Goal: Task Accomplishment & Management: Manage account settings

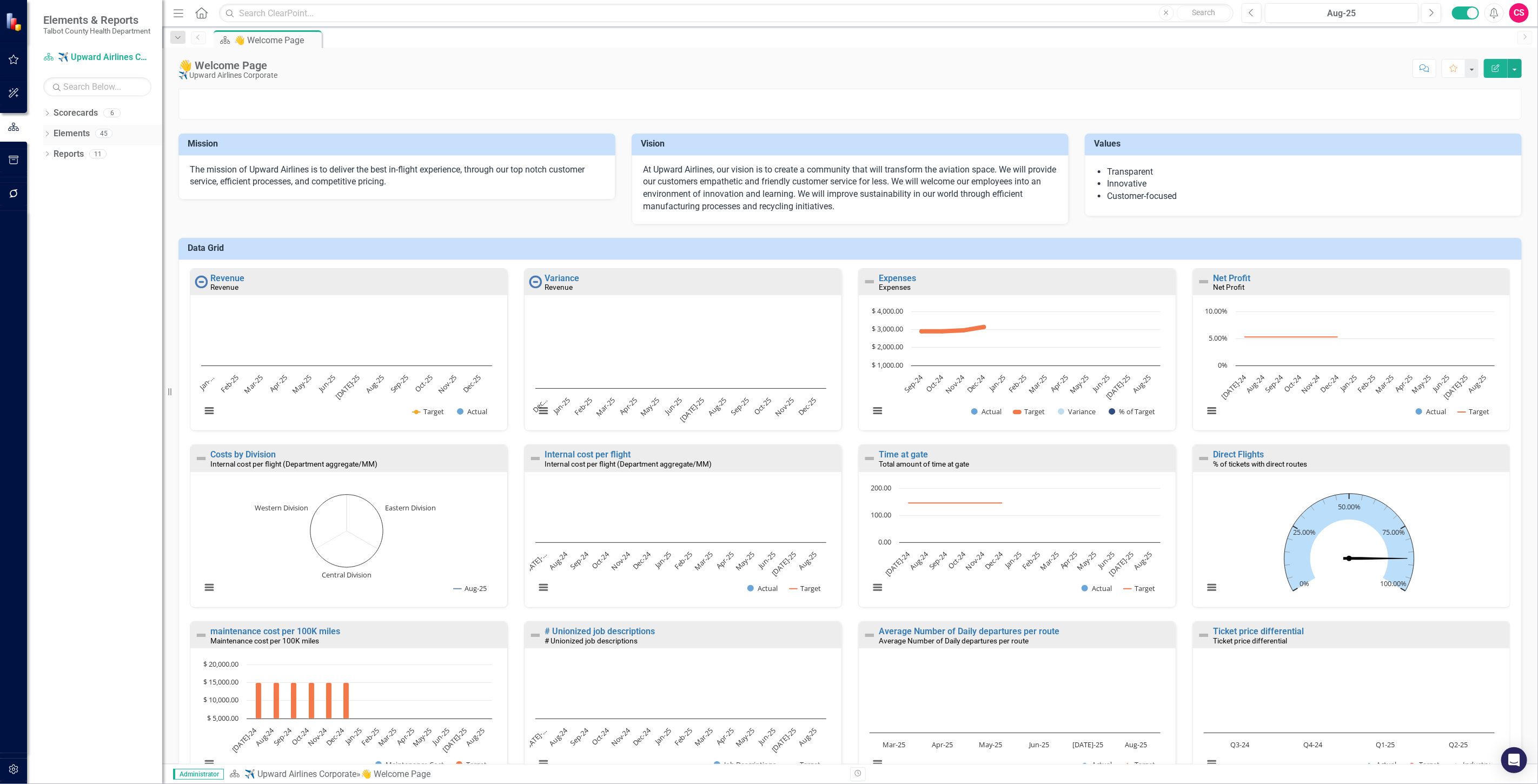
click at [72, 137] on link "Elements" at bounding box center [72, 134] width 36 height 12
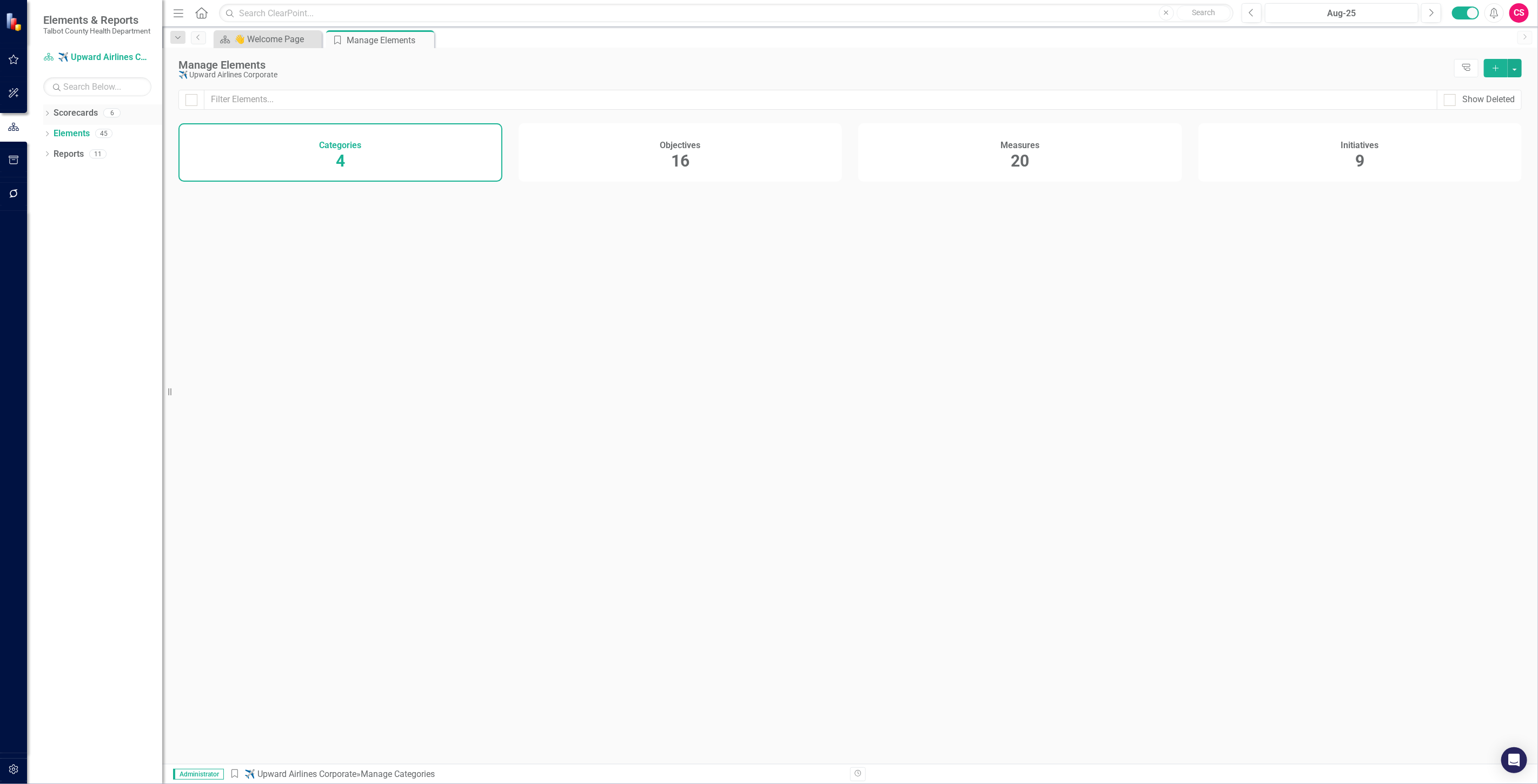
click at [90, 119] on link "Scorecards" at bounding box center [76, 113] width 44 height 12
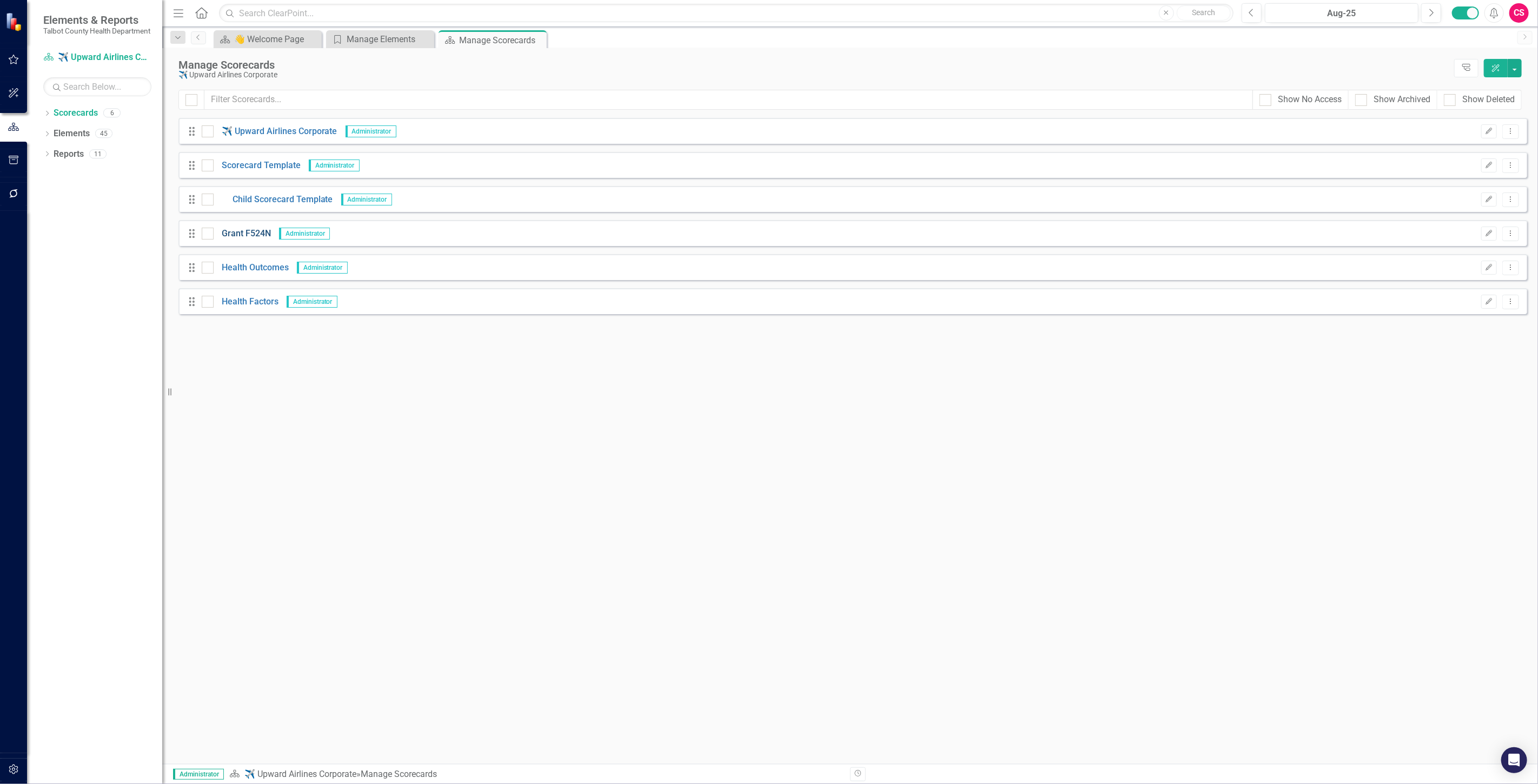
click at [224, 230] on link "Grant F524N" at bounding box center [242, 233] width 57 height 12
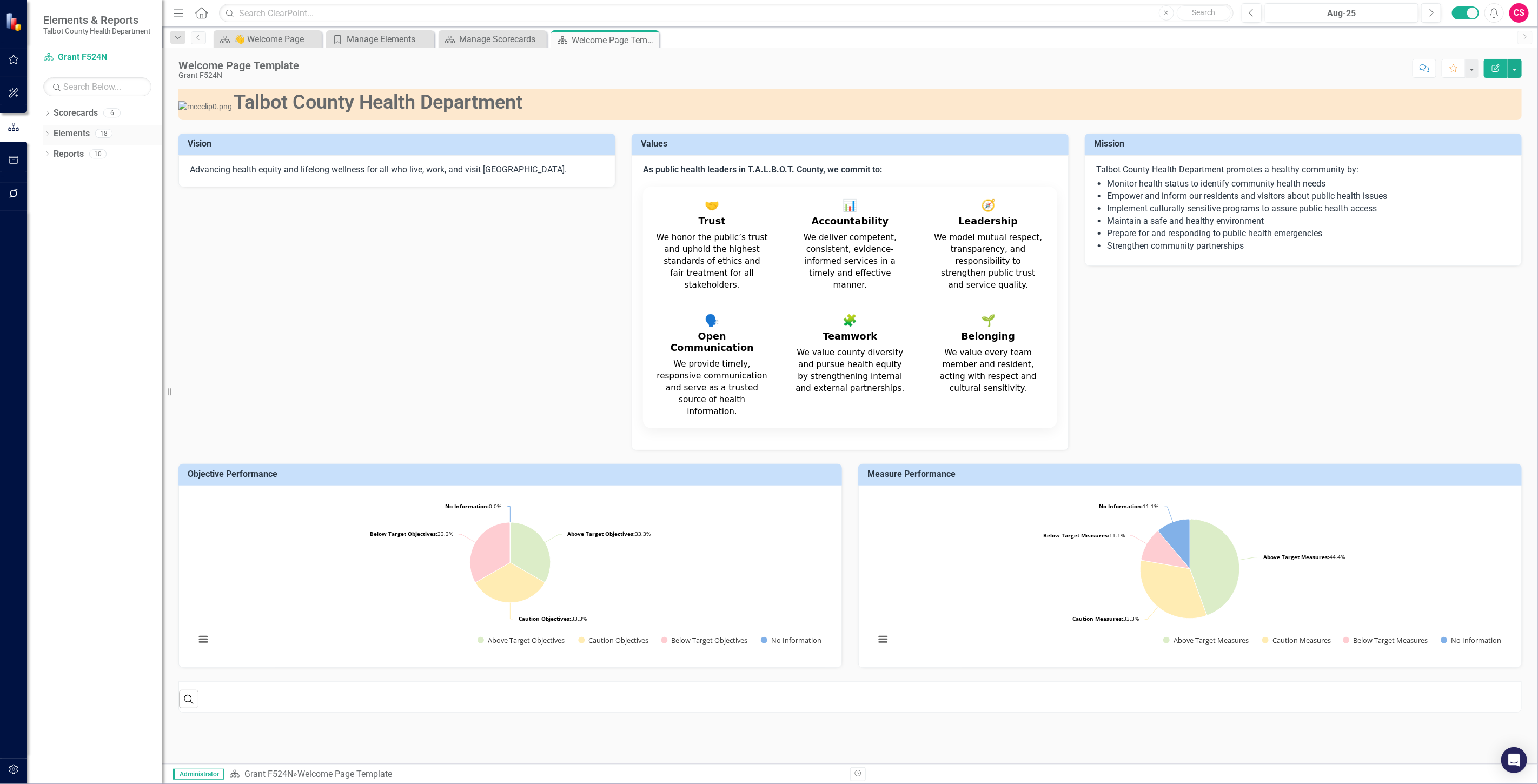
click at [77, 140] on link "Elements" at bounding box center [72, 134] width 36 height 12
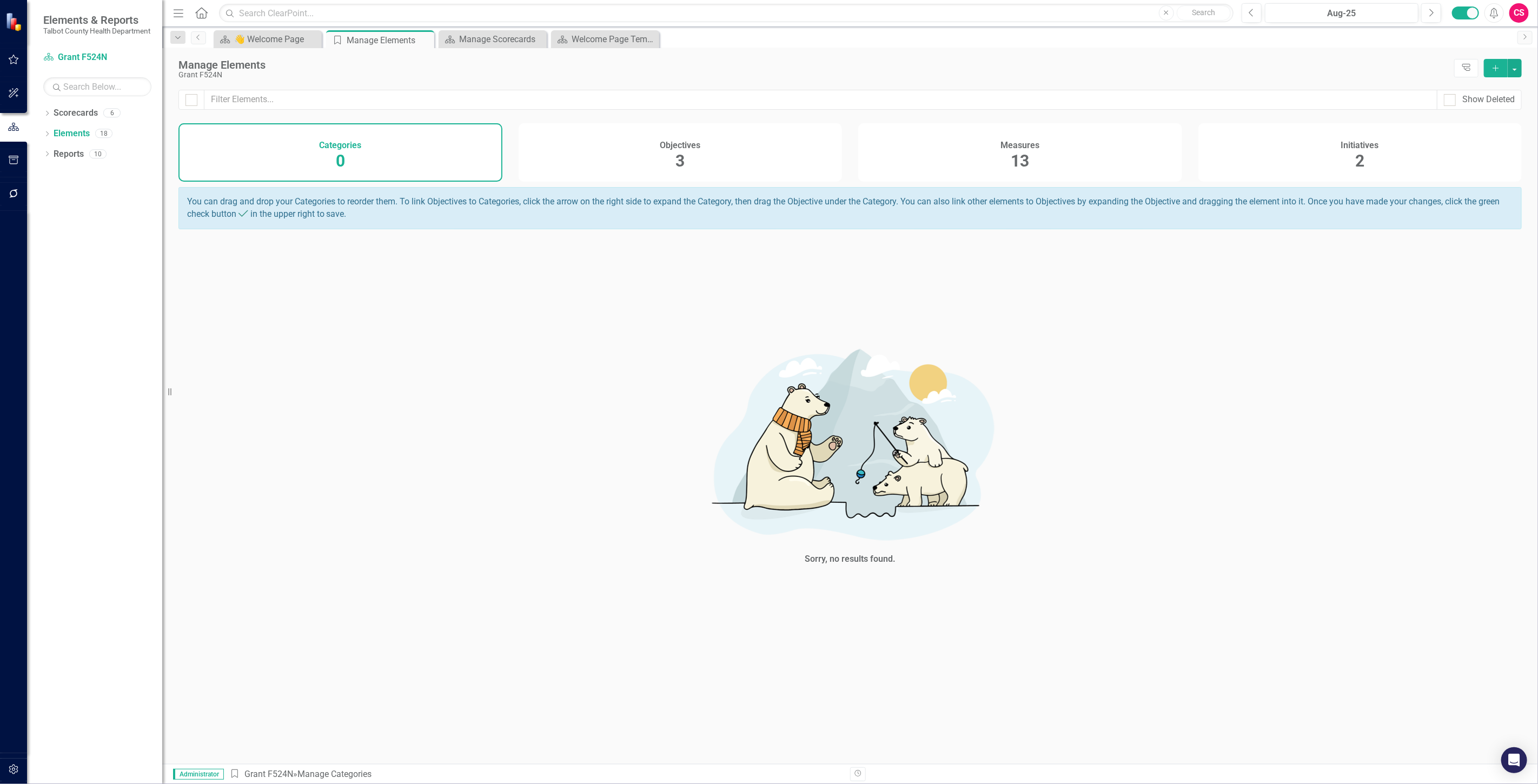
click at [1362, 138] on div "Initiatives" at bounding box center [1360, 144] width 38 height 12
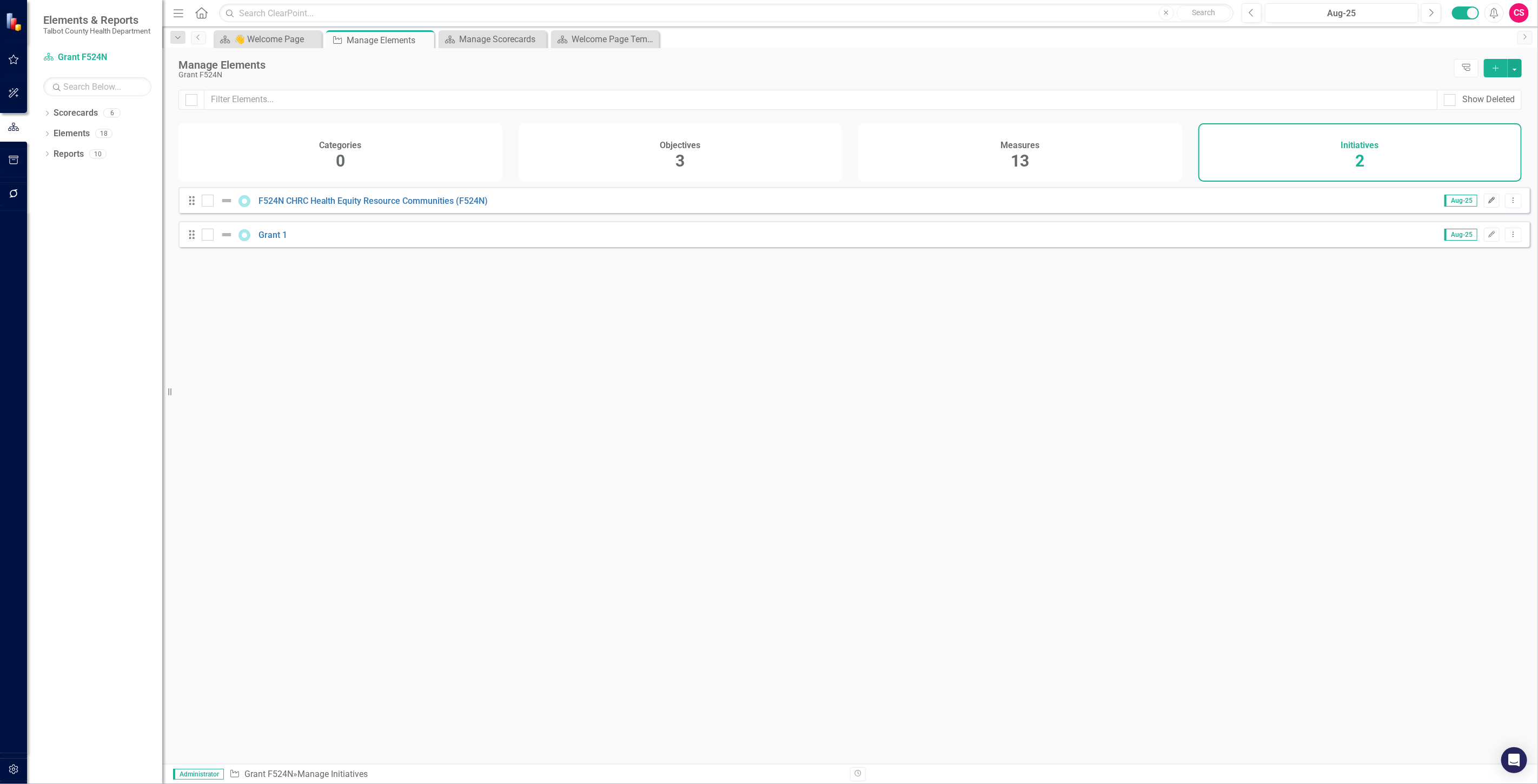
click at [1488, 204] on icon "Edit" at bounding box center [1492, 200] width 8 height 6
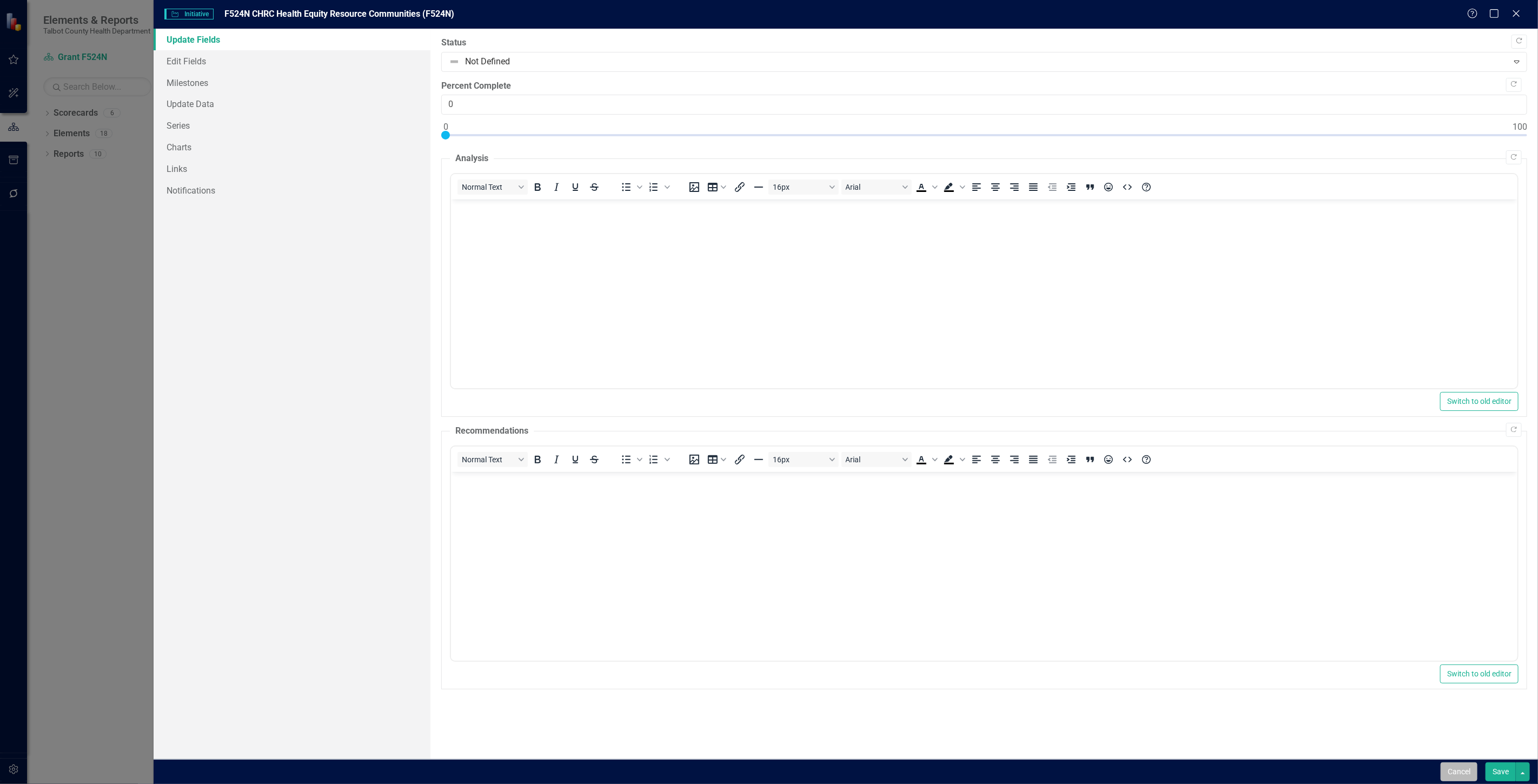
click at [1445, 774] on button "Cancel" at bounding box center [1459, 772] width 37 height 19
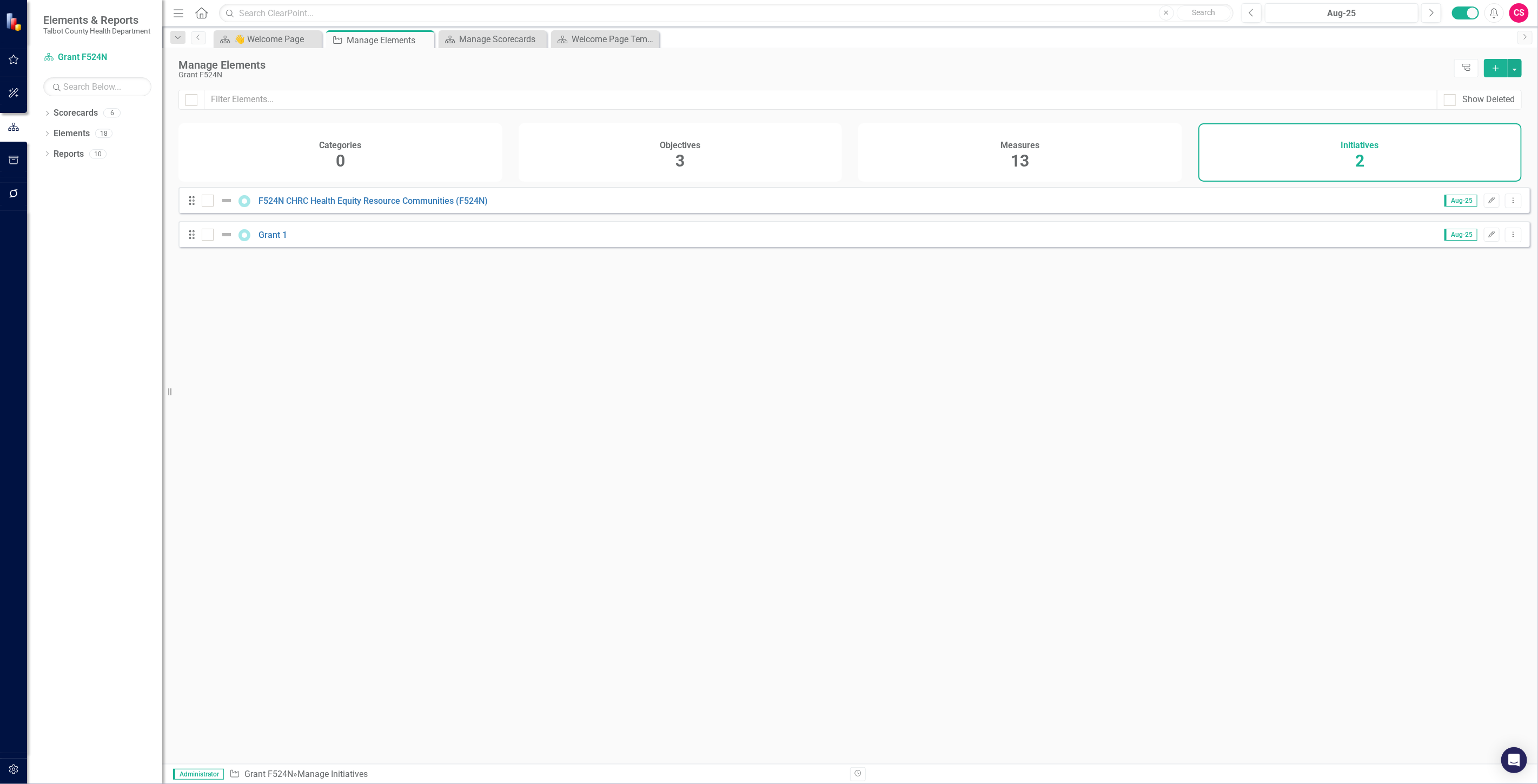
click at [1487, 70] on button "Add" at bounding box center [1496, 68] width 24 height 18
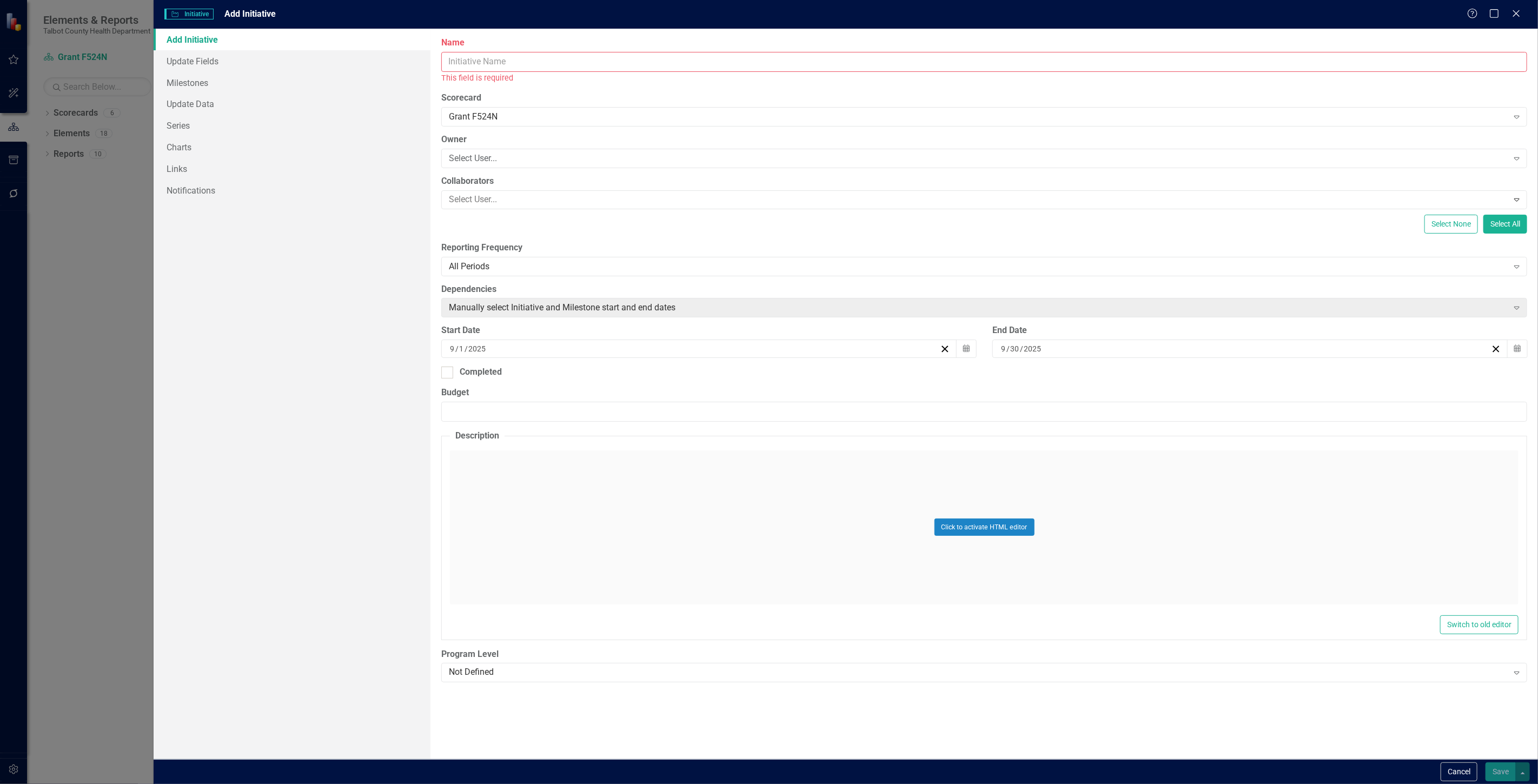
click at [595, 56] on input "Name" at bounding box center [984, 62] width 1086 height 20
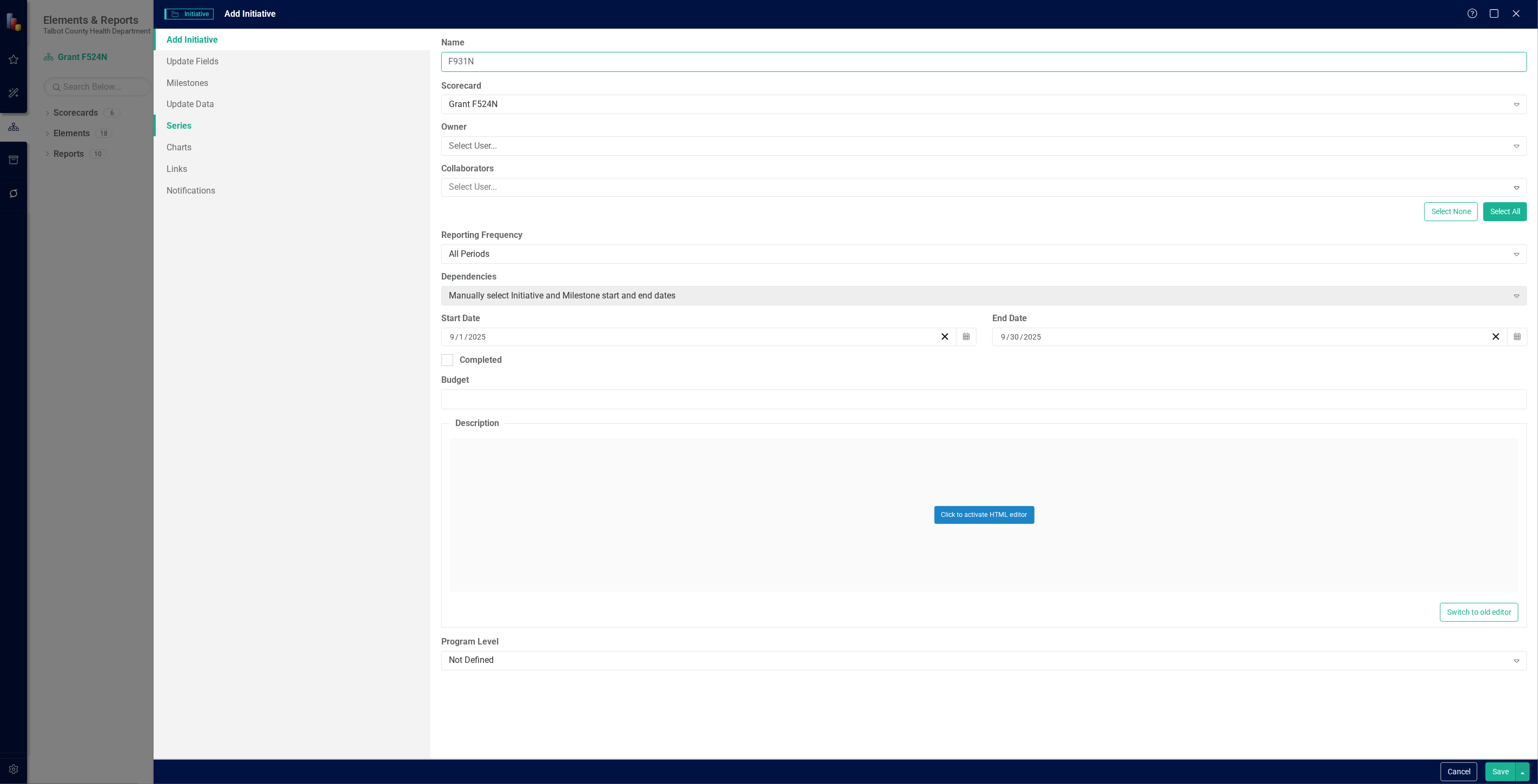
type input "F931N"
click at [254, 125] on link "Series" at bounding box center [292, 125] width 277 height 21
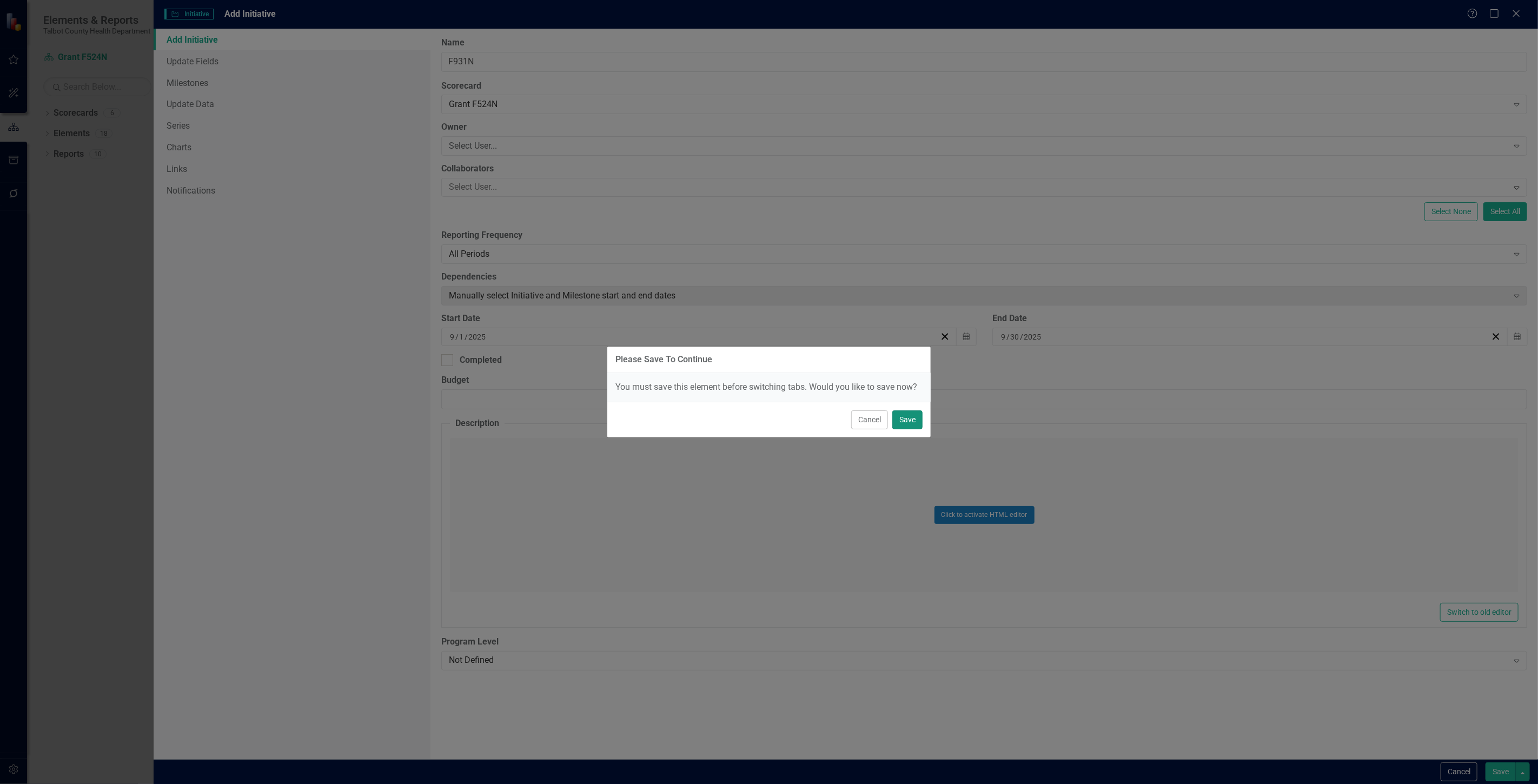
click at [909, 411] on button "Save" at bounding box center [907, 420] width 30 height 19
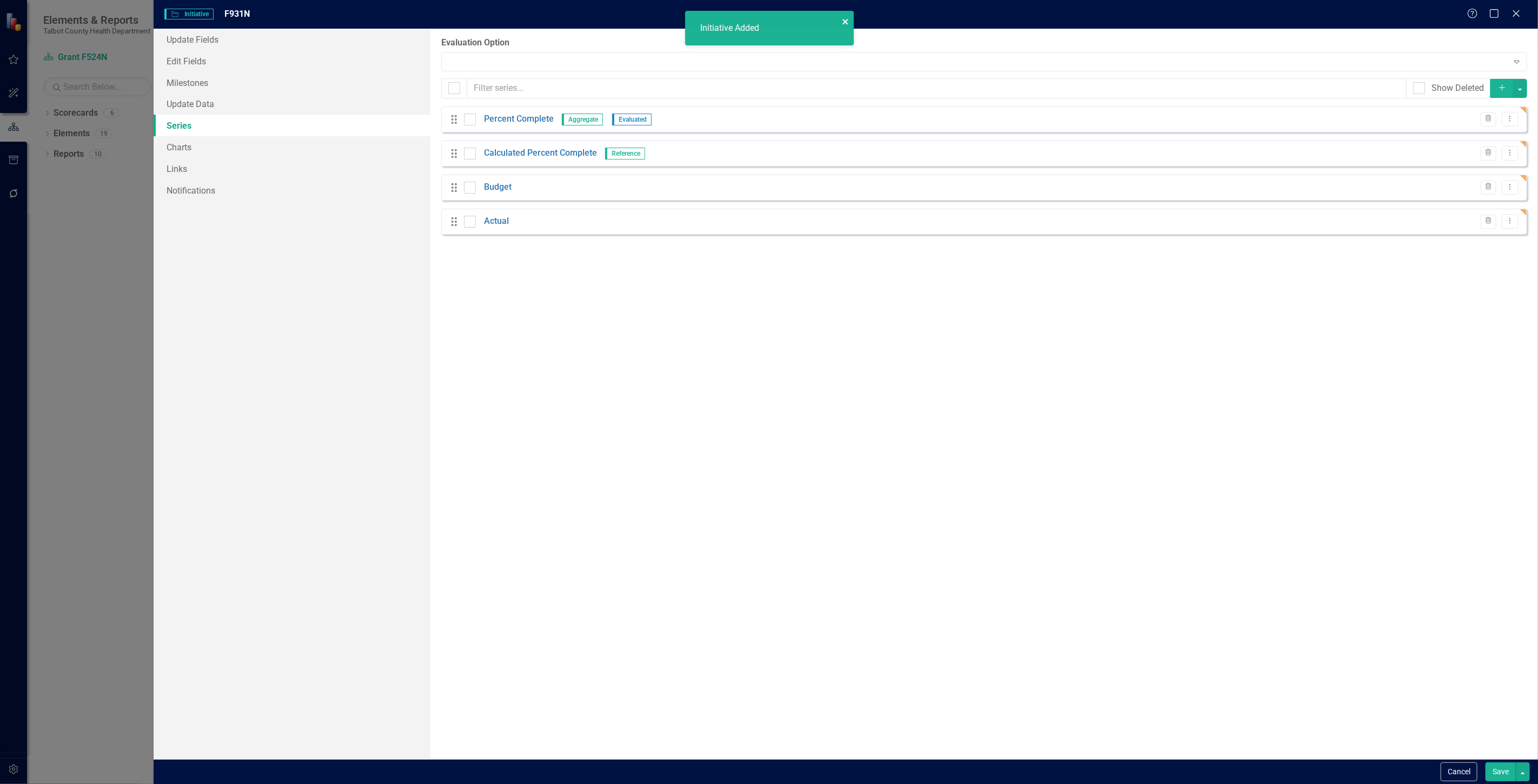
click at [848, 20] on icon "close" at bounding box center [845, 21] width 5 height 5
click at [1489, 115] on icon "button" at bounding box center [1488, 119] width 6 height 6
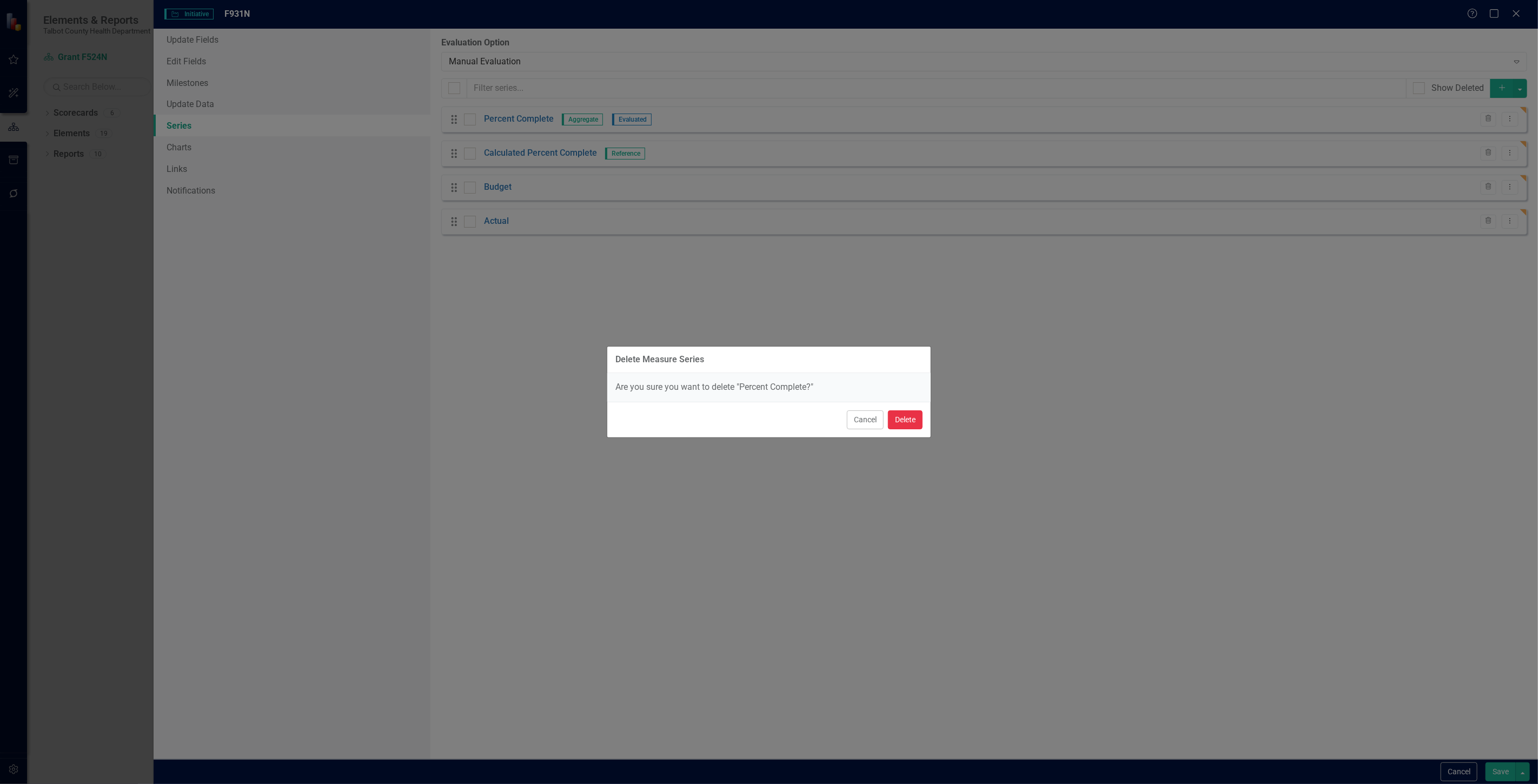
click at [911, 420] on button "Delete" at bounding box center [905, 420] width 34 height 19
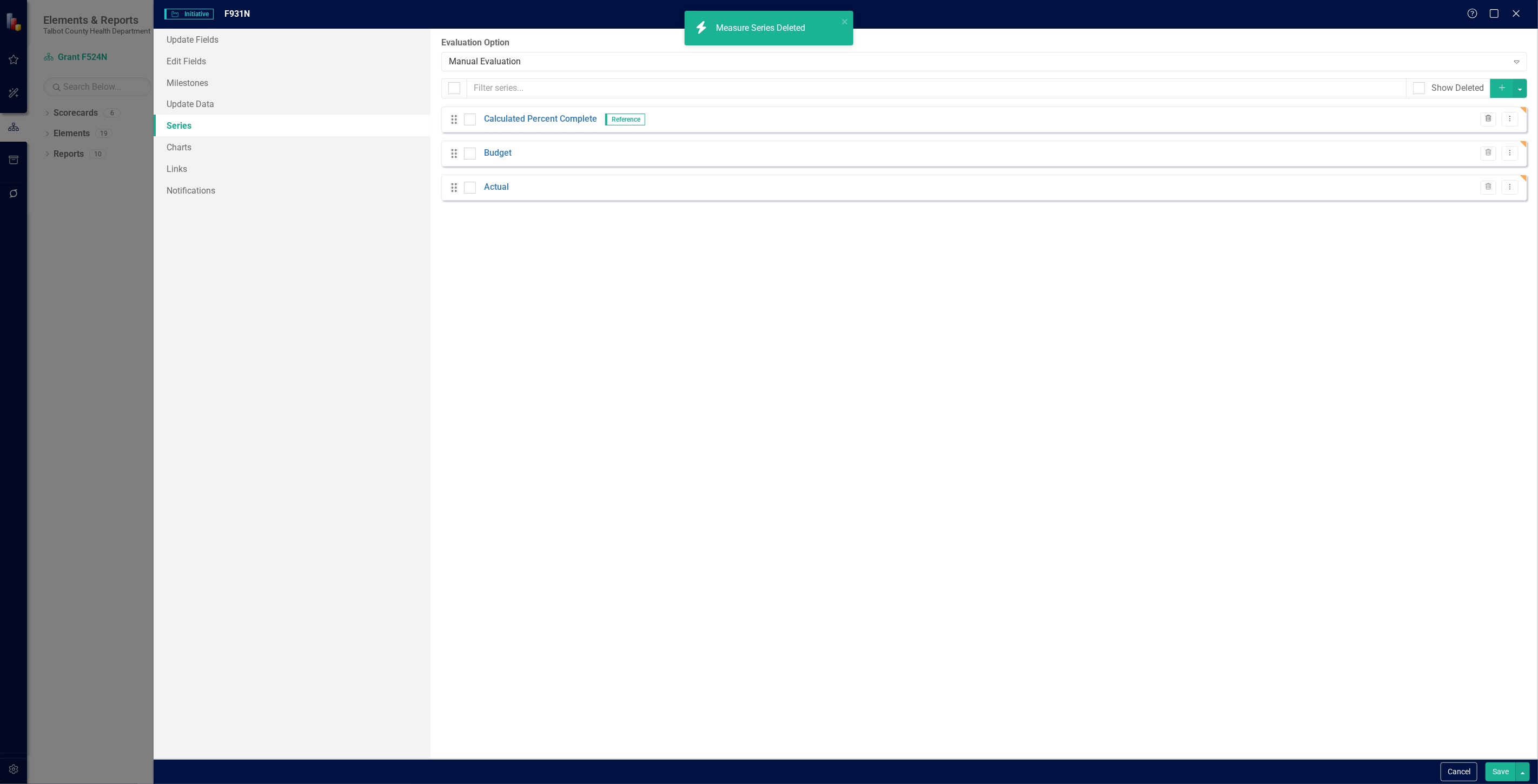
click at [1486, 115] on icon "Trash" at bounding box center [1489, 119] width 8 height 6
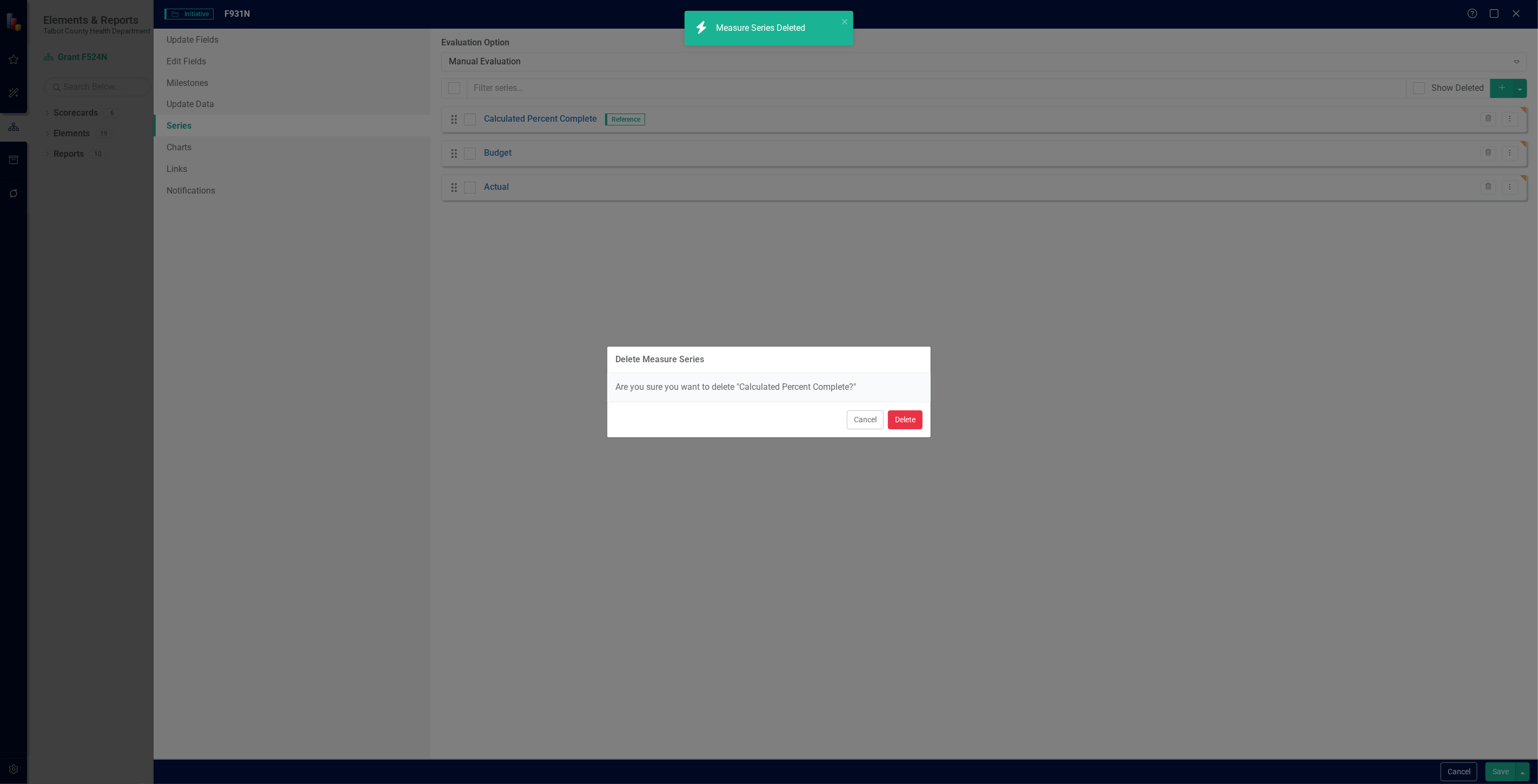
click at [905, 412] on button "Delete" at bounding box center [905, 420] width 34 height 19
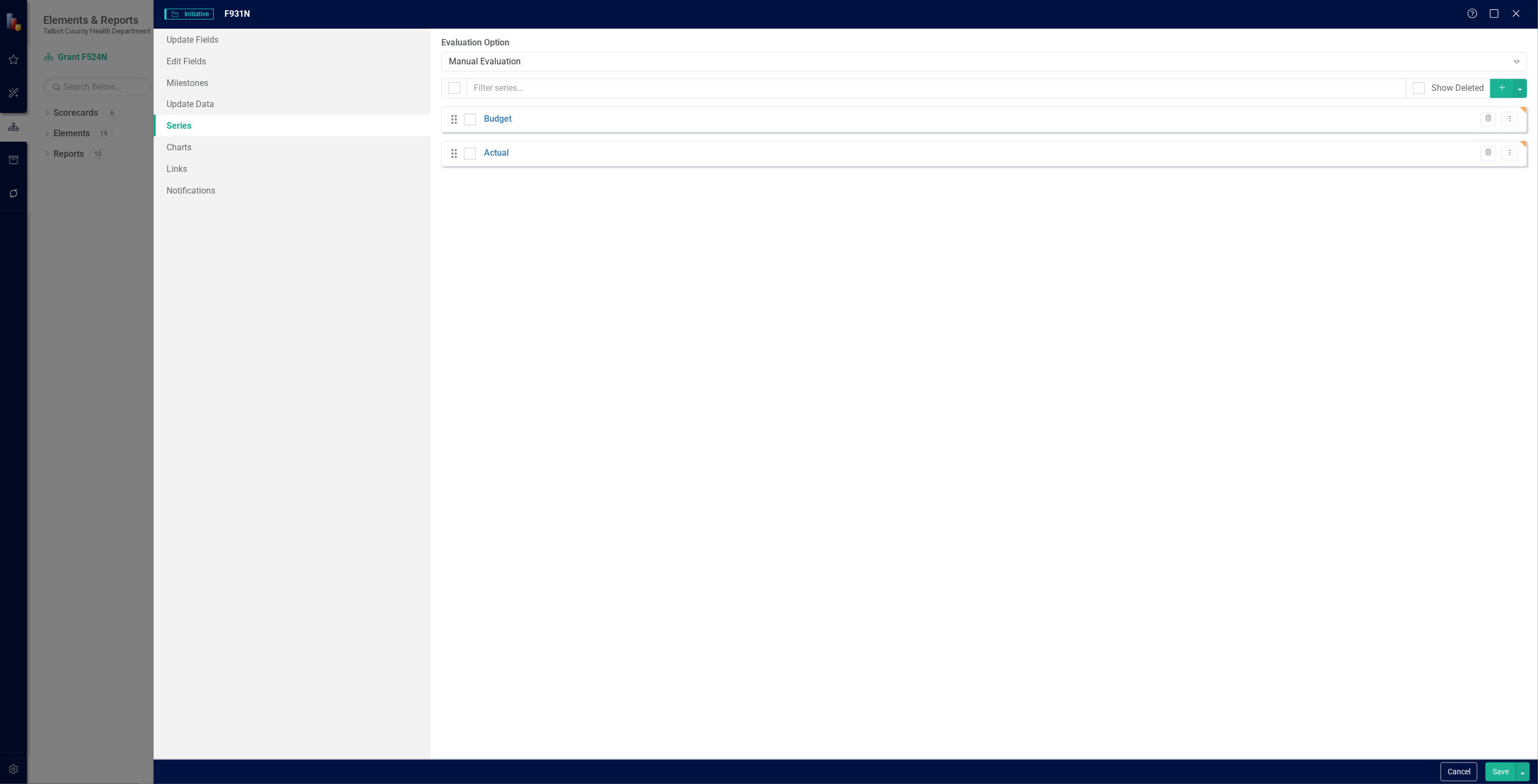
drag, startPoint x: 1510, startPoint y: 116, endPoint x: 1497, endPoint y: 112, distance: 13.6
click at [1509, 115] on icon "Dropdown Menu" at bounding box center [1510, 119] width 9 height 7
click at [1436, 132] on link "Edit Edit Measure Series" at bounding box center [1456, 137] width 123 height 20
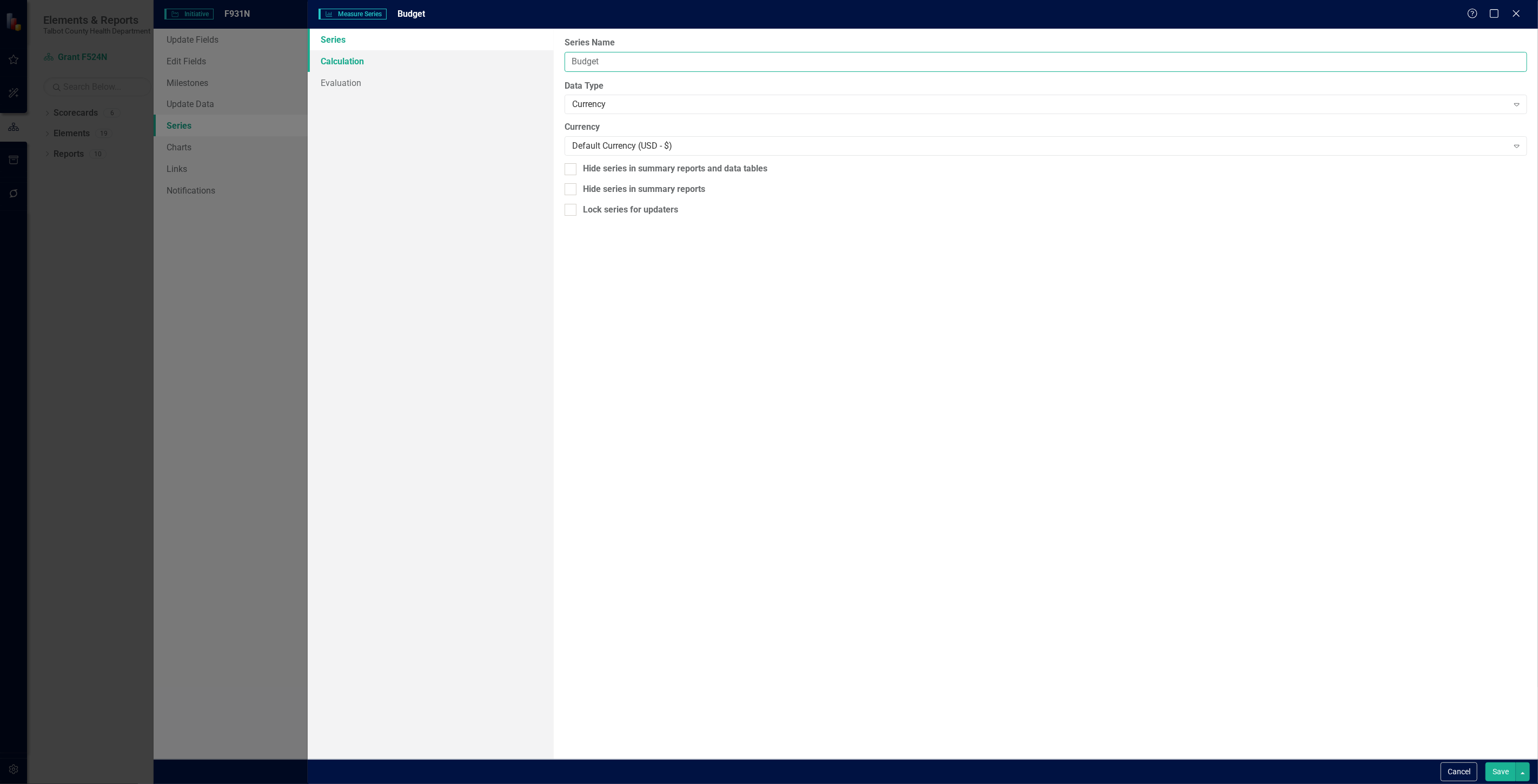
drag, startPoint x: 613, startPoint y: 62, endPoint x: 435, endPoint y: 67, distance: 178.1
click at [435, 67] on div "Series Calculation Evaluation From this page, you can edit the name, type, and …" at bounding box center [922, 394] width 1231 height 730
type input "T"
click at [1445, 772] on button "Cancel" at bounding box center [1459, 772] width 37 height 19
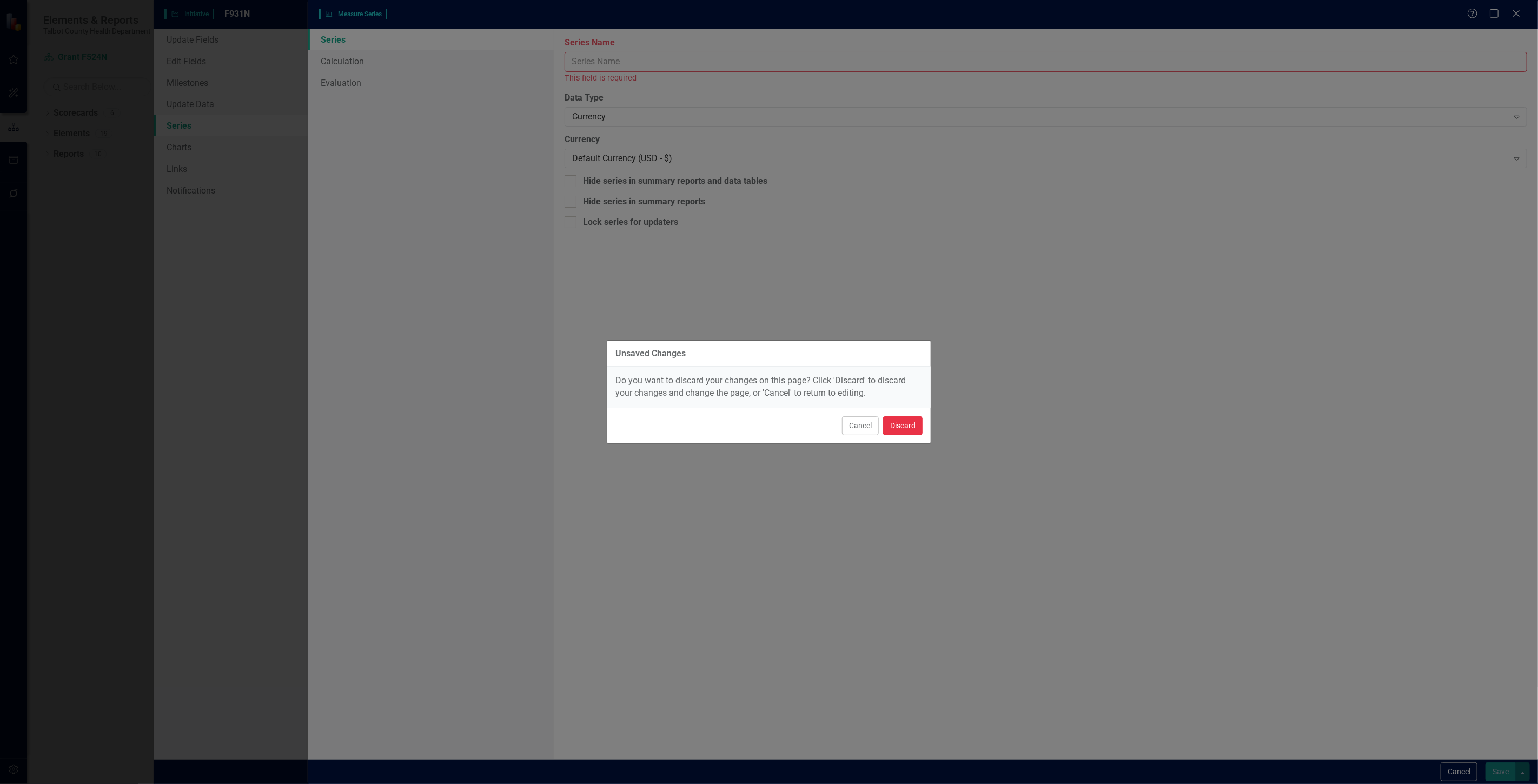
click at [906, 431] on button "Discard" at bounding box center [903, 425] width 40 height 19
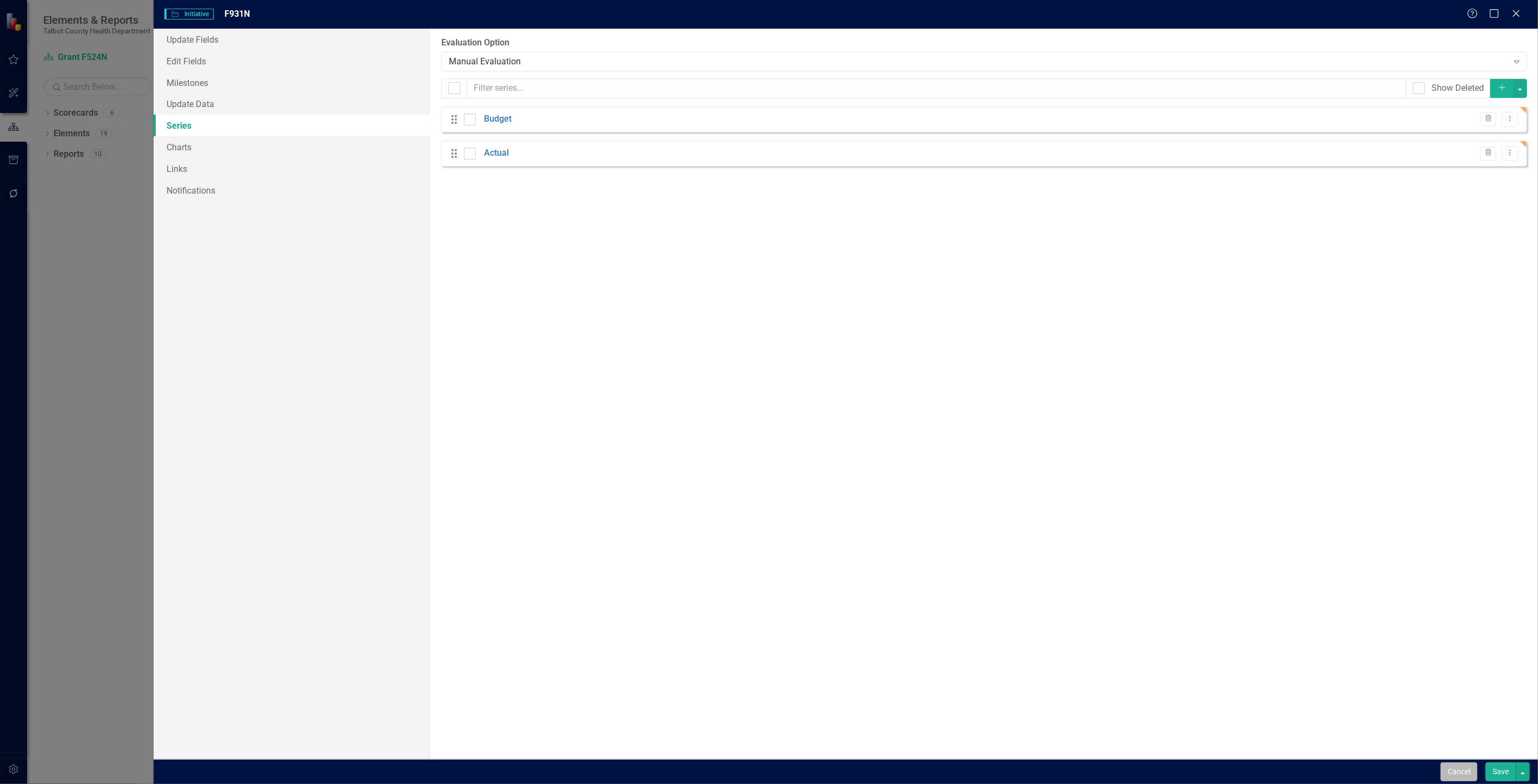
click at [1458, 776] on button "Cancel" at bounding box center [1459, 772] width 37 height 19
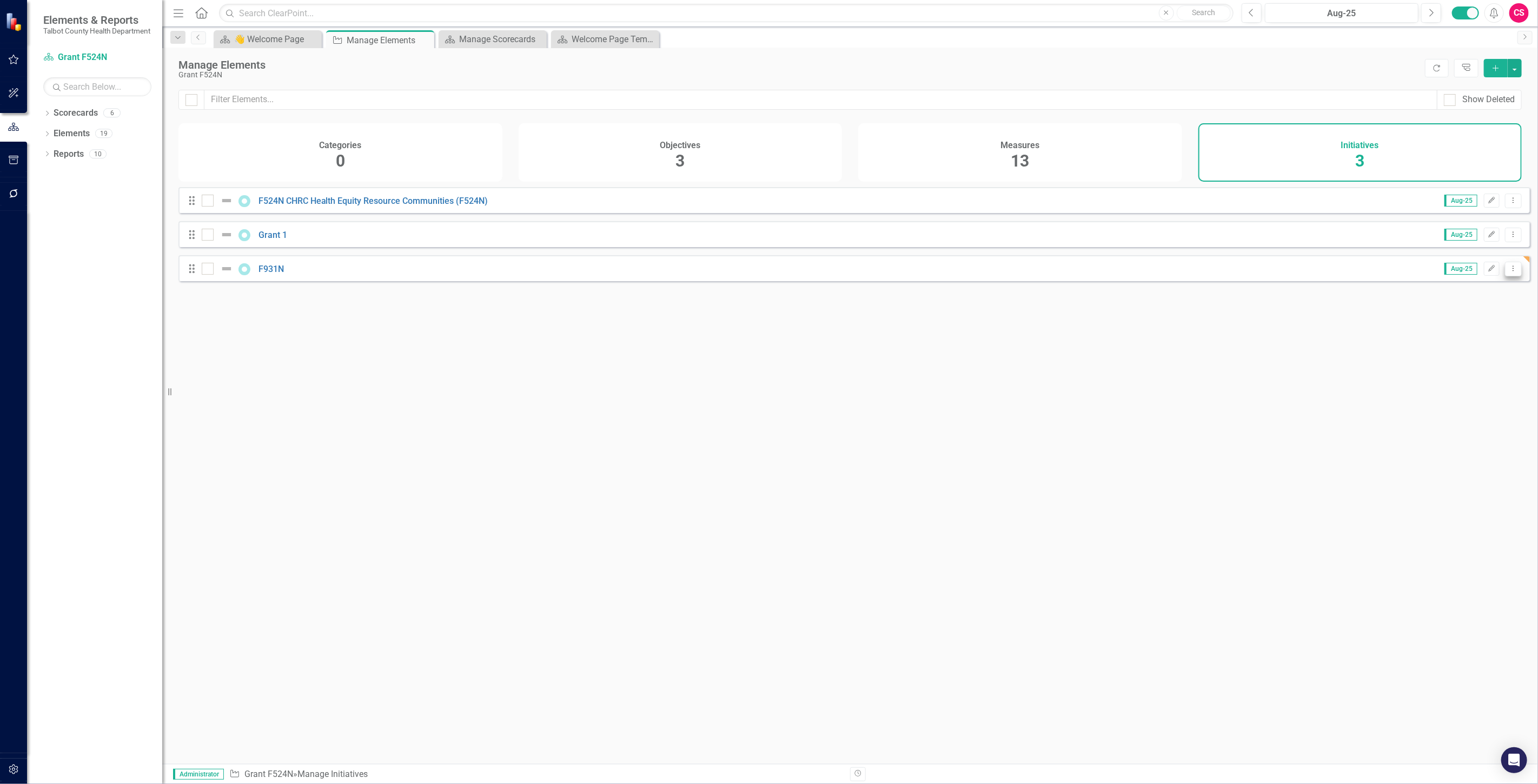
click at [1509, 272] on icon "Dropdown Menu" at bounding box center [1513, 268] width 9 height 7
click at [1455, 350] on link "Trash Delete Initiative" at bounding box center [1465, 353] width 97 height 20
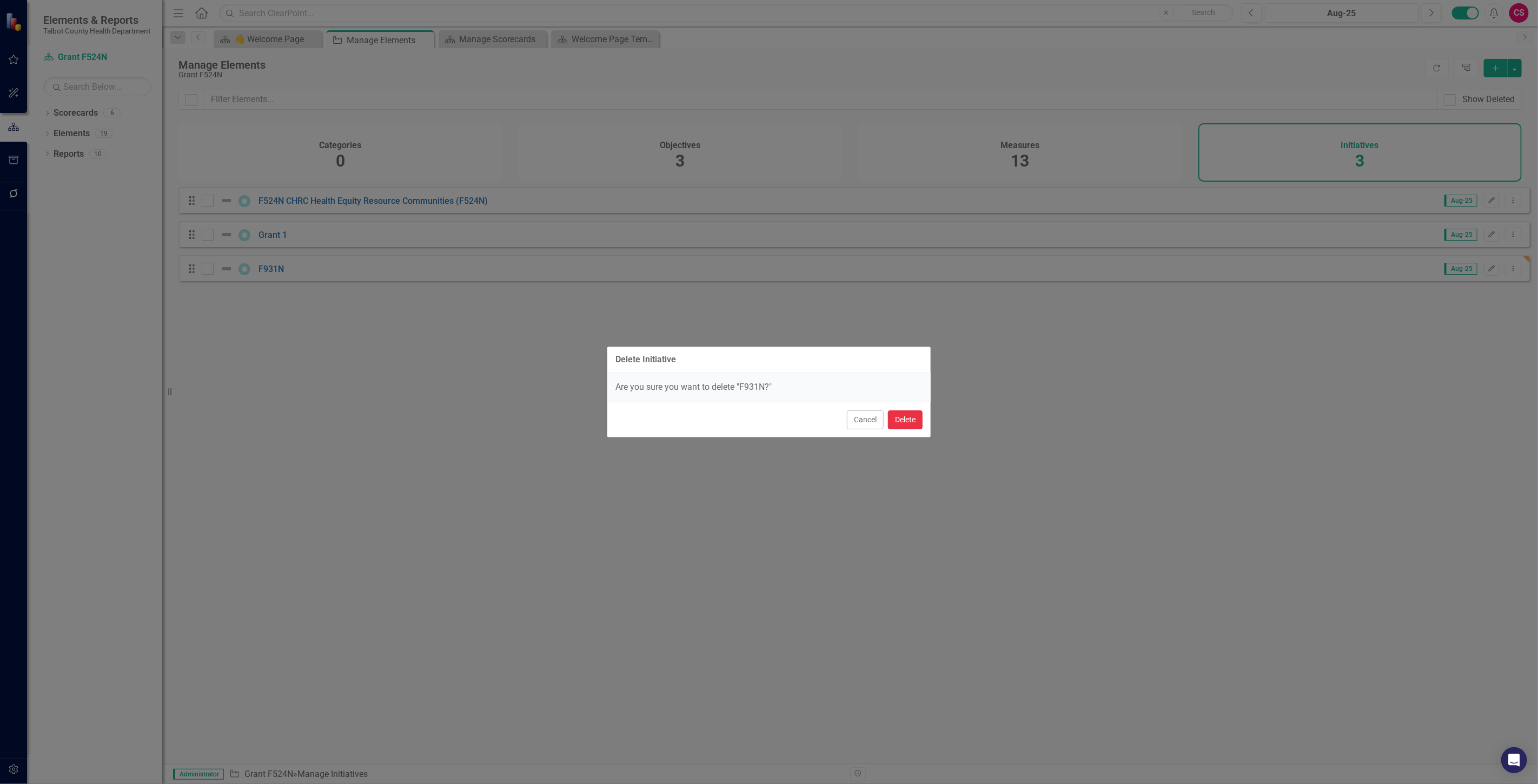
click at [907, 419] on button "Delete" at bounding box center [905, 420] width 34 height 19
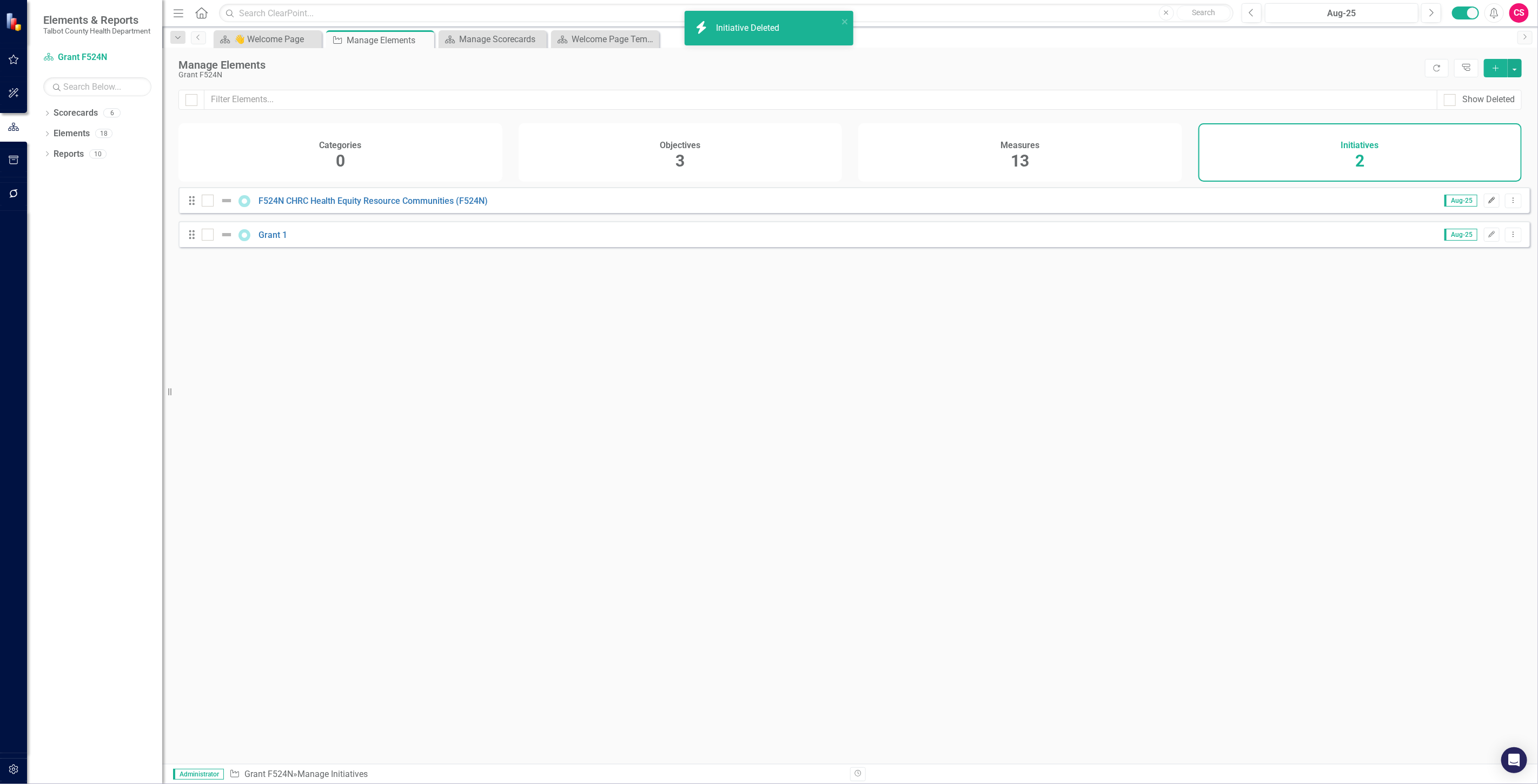
click at [1488, 204] on icon "Edit" at bounding box center [1492, 200] width 8 height 6
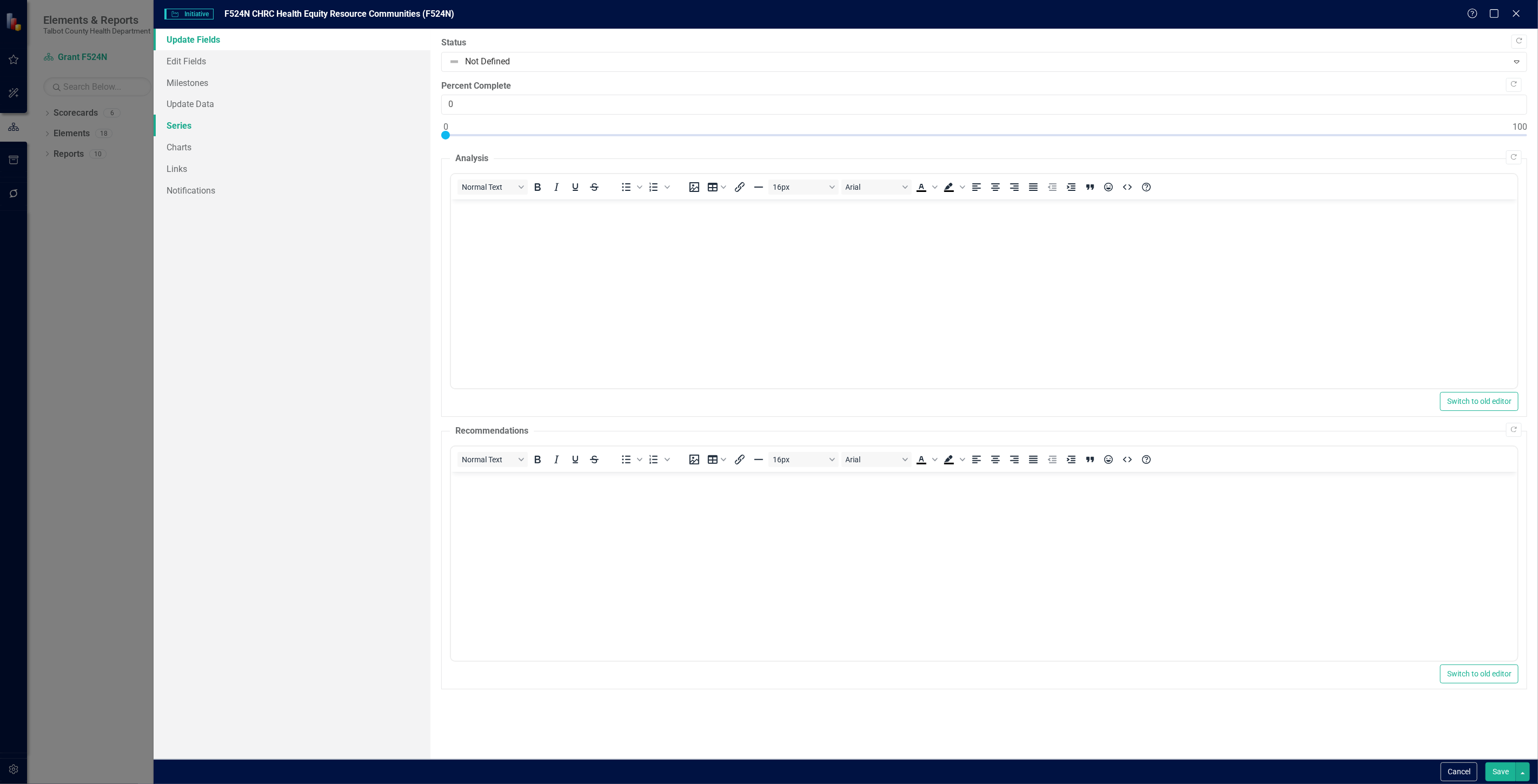
click at [245, 117] on link "Series" at bounding box center [292, 125] width 277 height 21
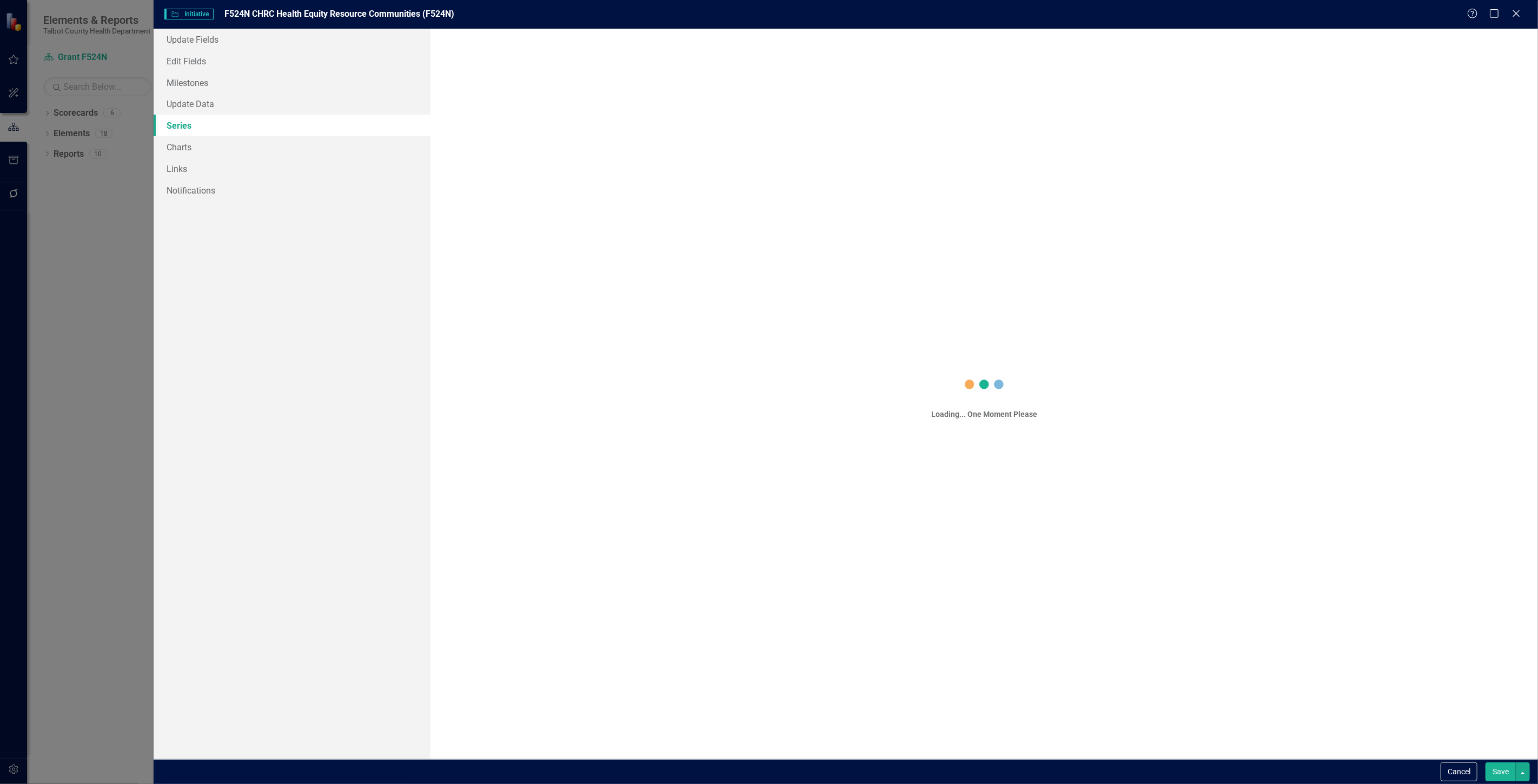
click at [1463, 766] on button "Cancel" at bounding box center [1459, 772] width 37 height 19
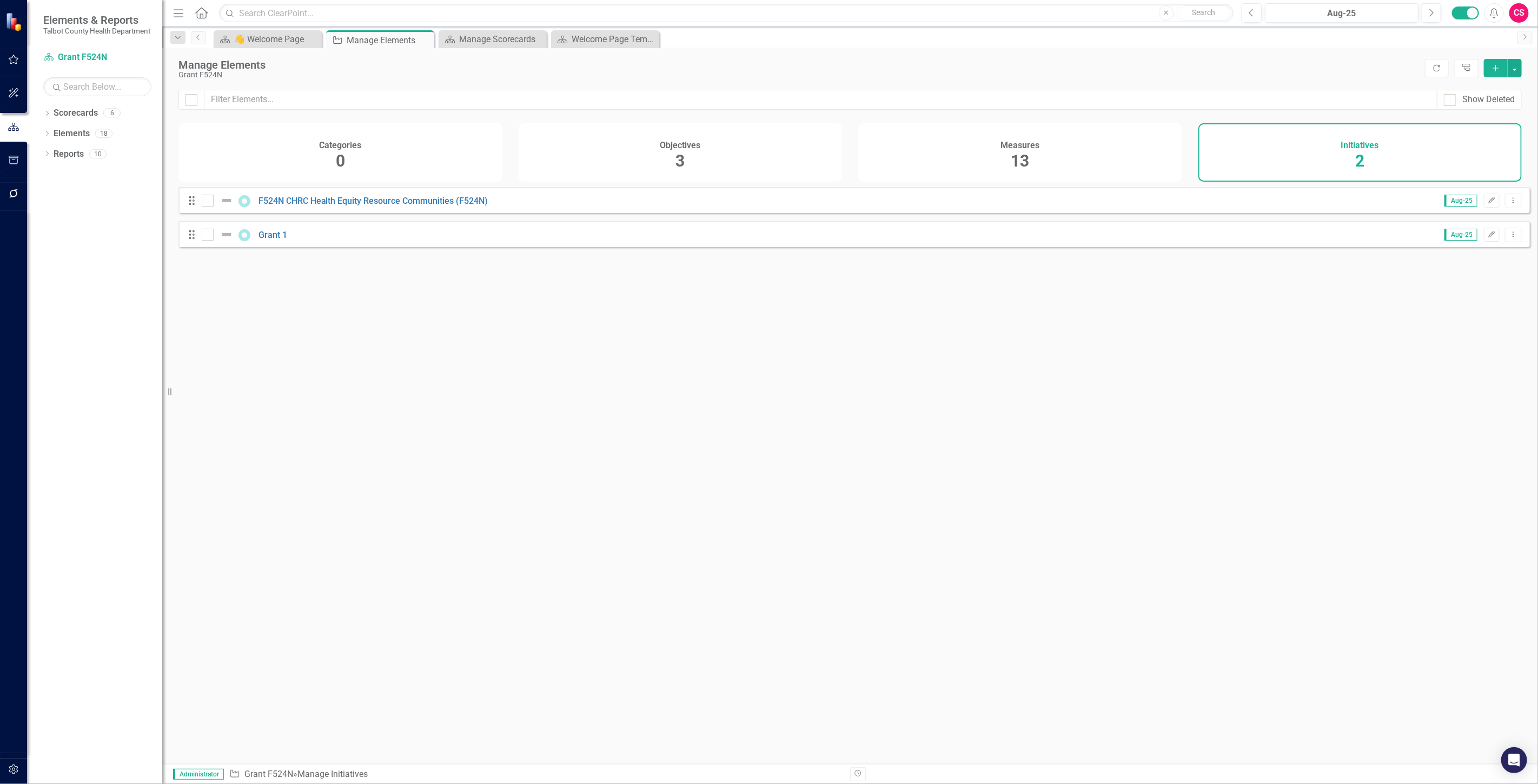
click at [376, 199] on div "Drag F524N CHRC Health Equity Resource Communities (F524N) Aug-25 Edit Dropdown…" at bounding box center [854, 200] width 1352 height 26
click at [373, 206] on link "F524N CHRC Health Equity Resource Communities (F524N)" at bounding box center [374, 201] width 230 height 10
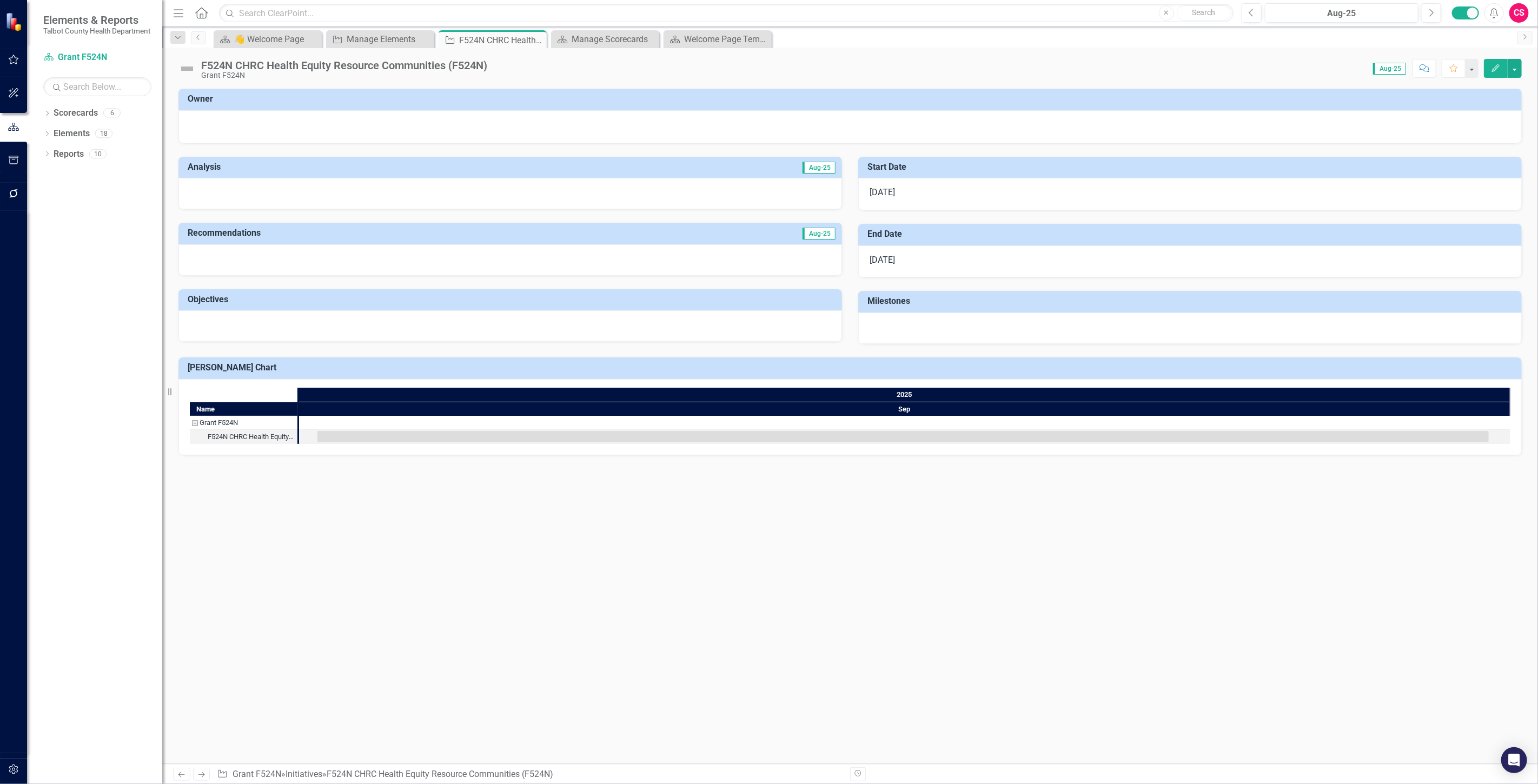
click at [1489, 69] on button "Edit" at bounding box center [1496, 68] width 24 height 19
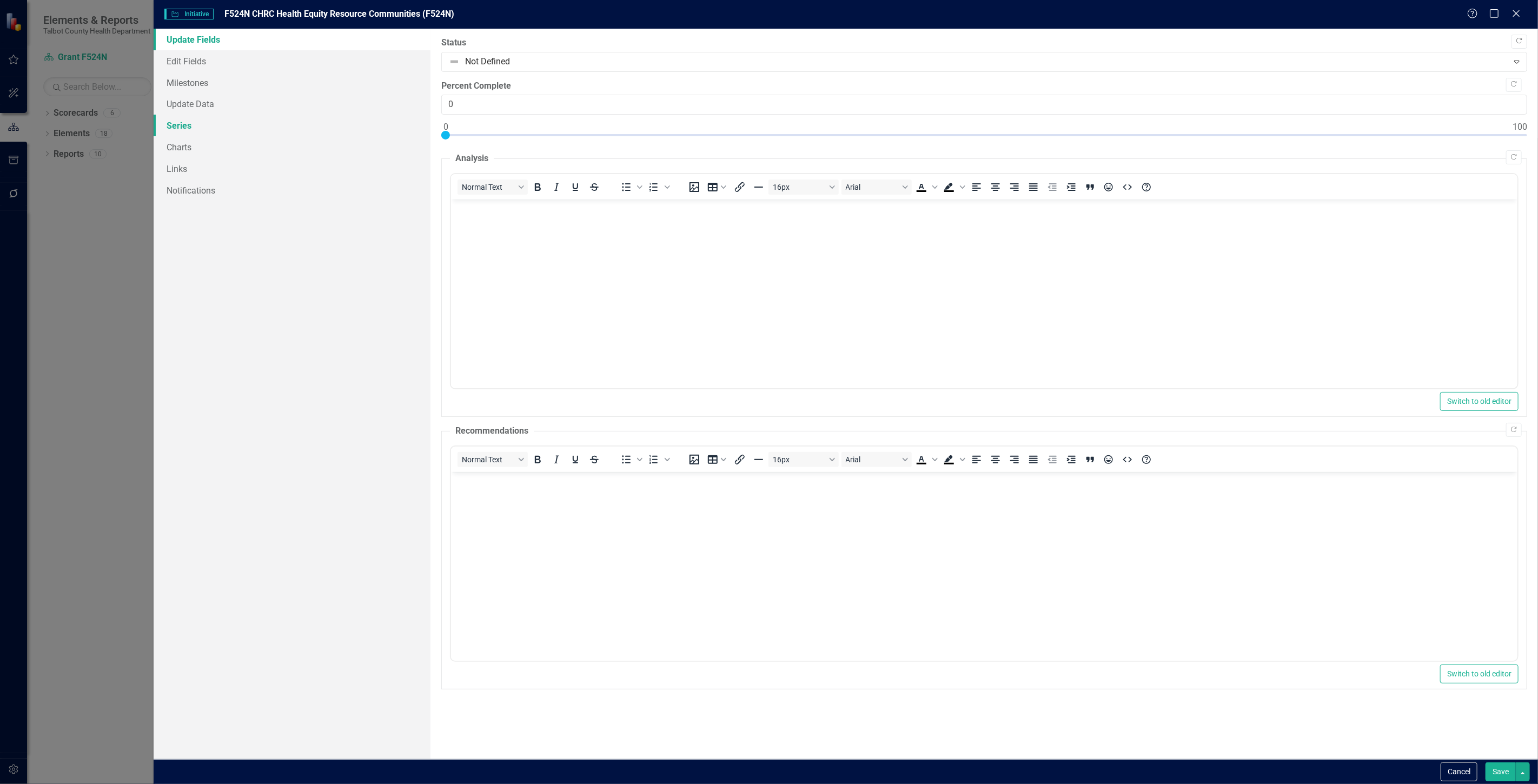
click at [275, 130] on link "Series" at bounding box center [292, 125] width 277 height 21
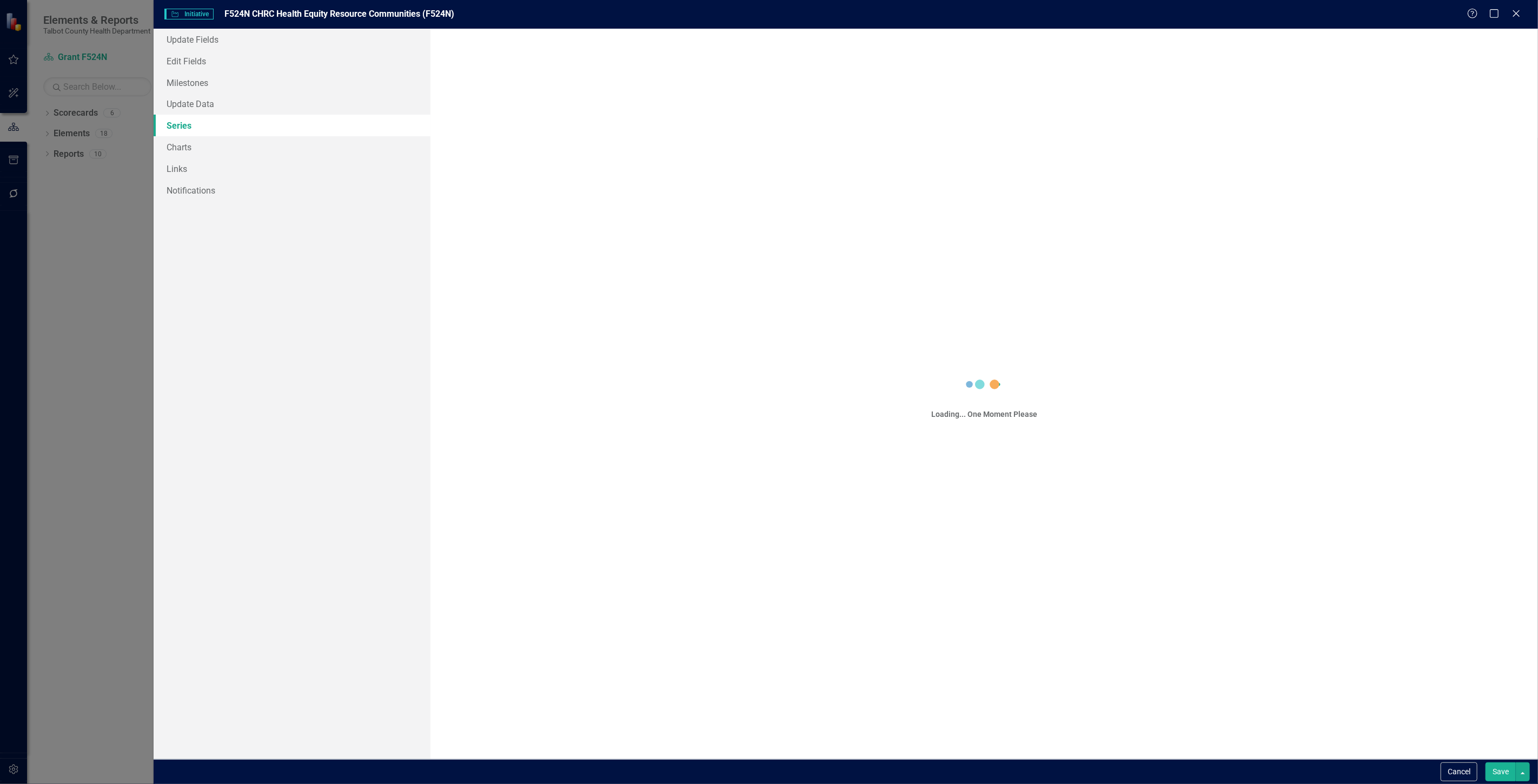
click at [1487, 773] on button "Save" at bounding box center [1500, 772] width 30 height 19
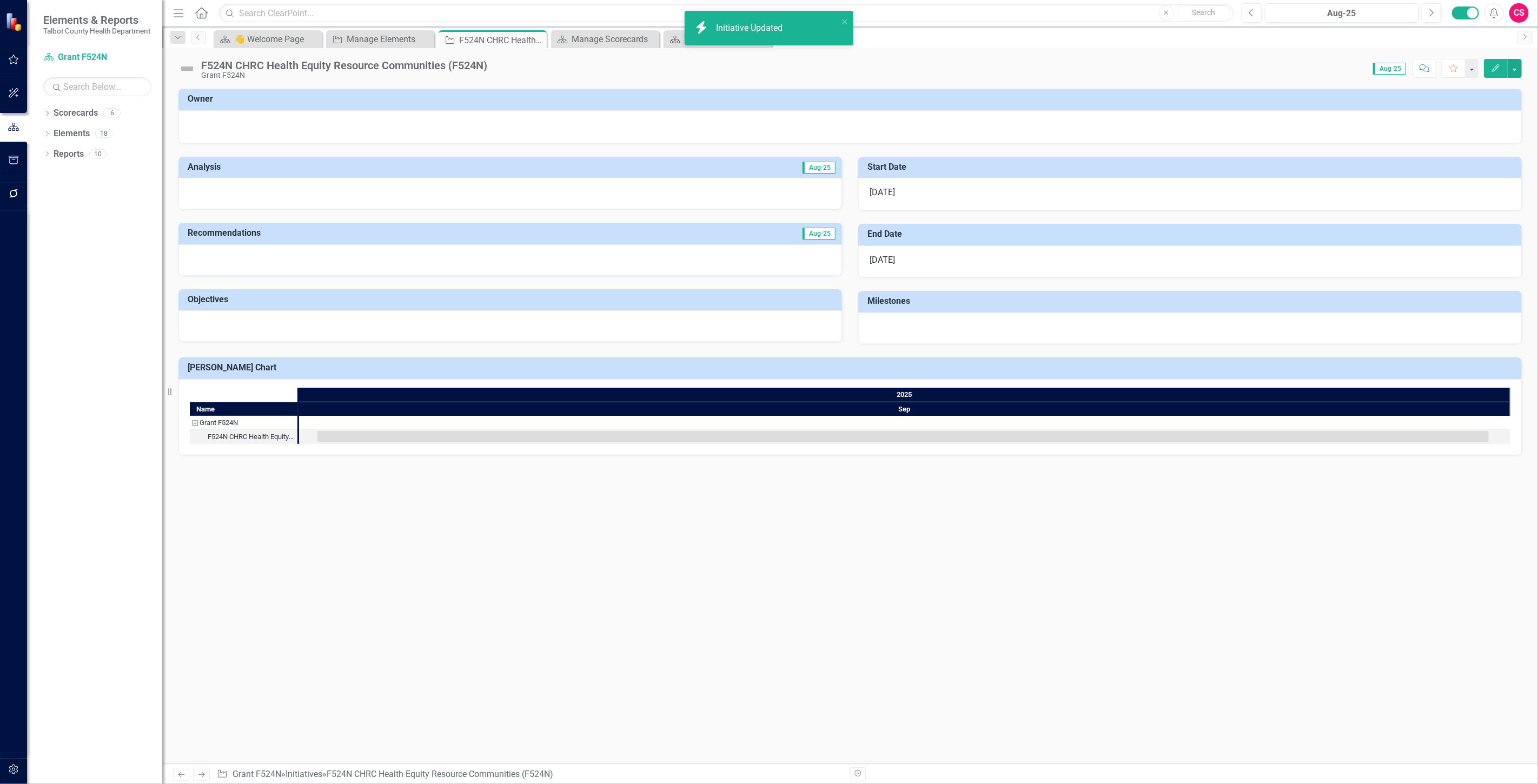
click at [1496, 74] on button "Edit" at bounding box center [1496, 68] width 24 height 19
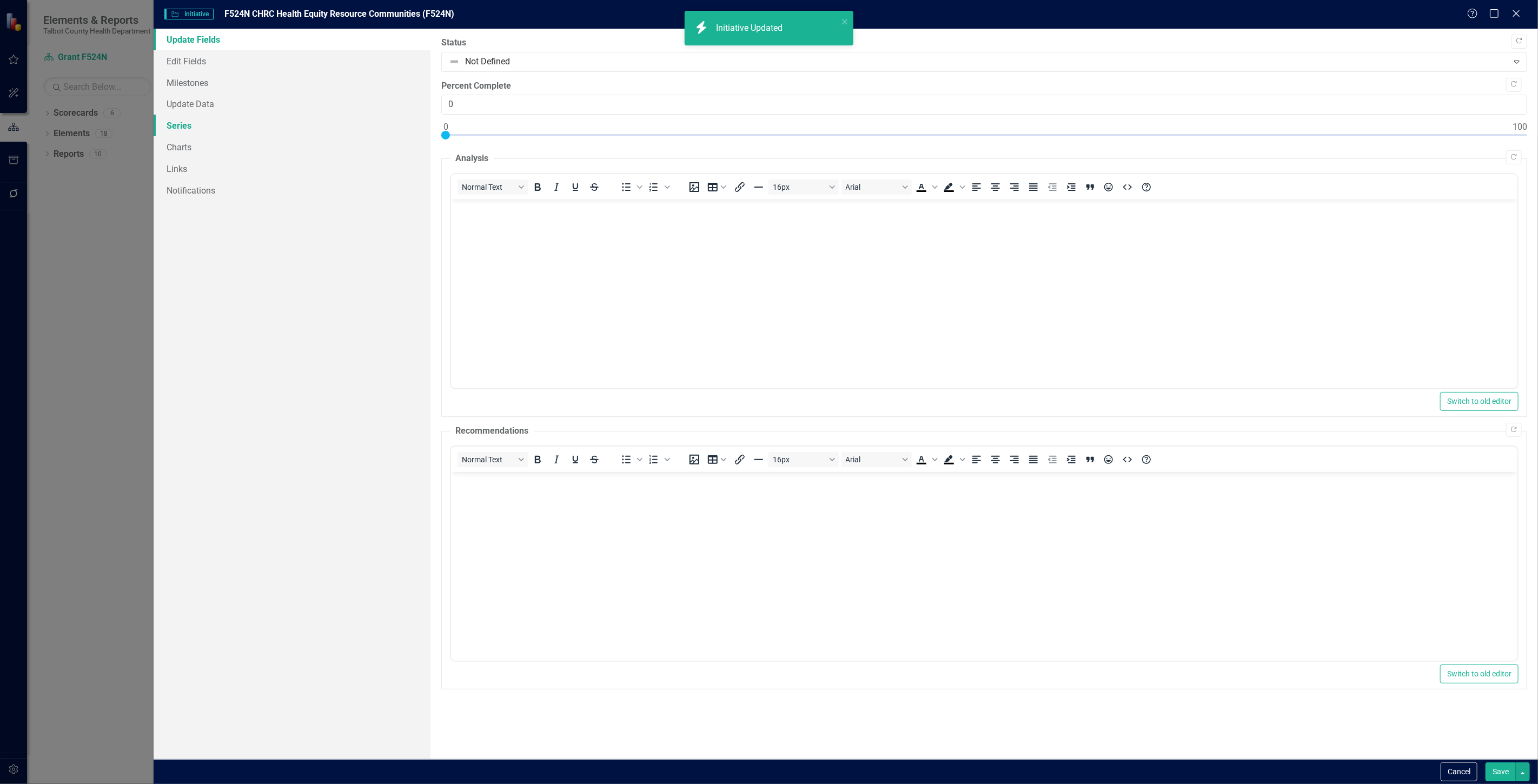
click at [241, 131] on link "Series" at bounding box center [292, 125] width 277 height 21
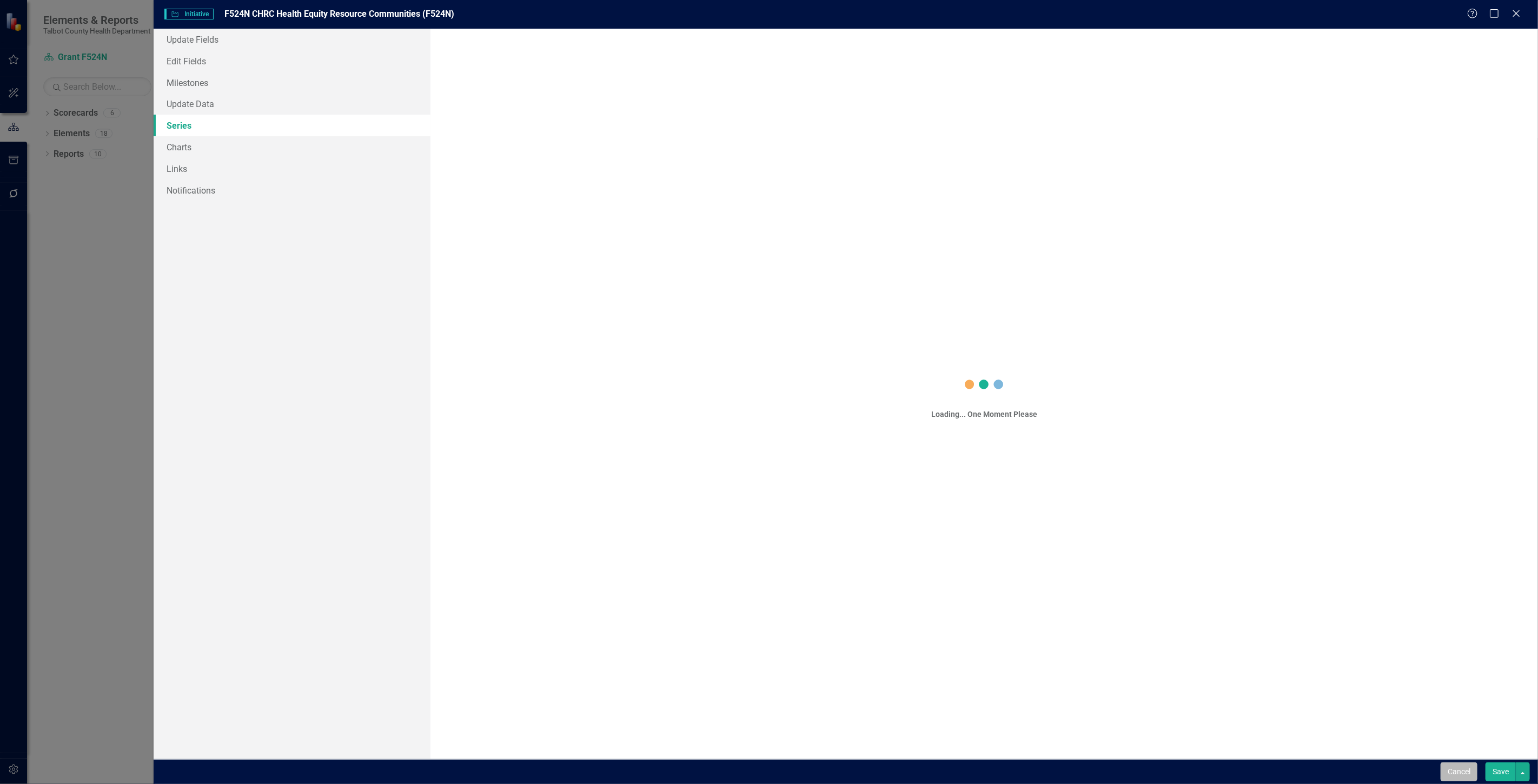
click at [1469, 779] on button "Cancel" at bounding box center [1459, 772] width 37 height 19
